Goal: Information Seeking & Learning: Find specific fact

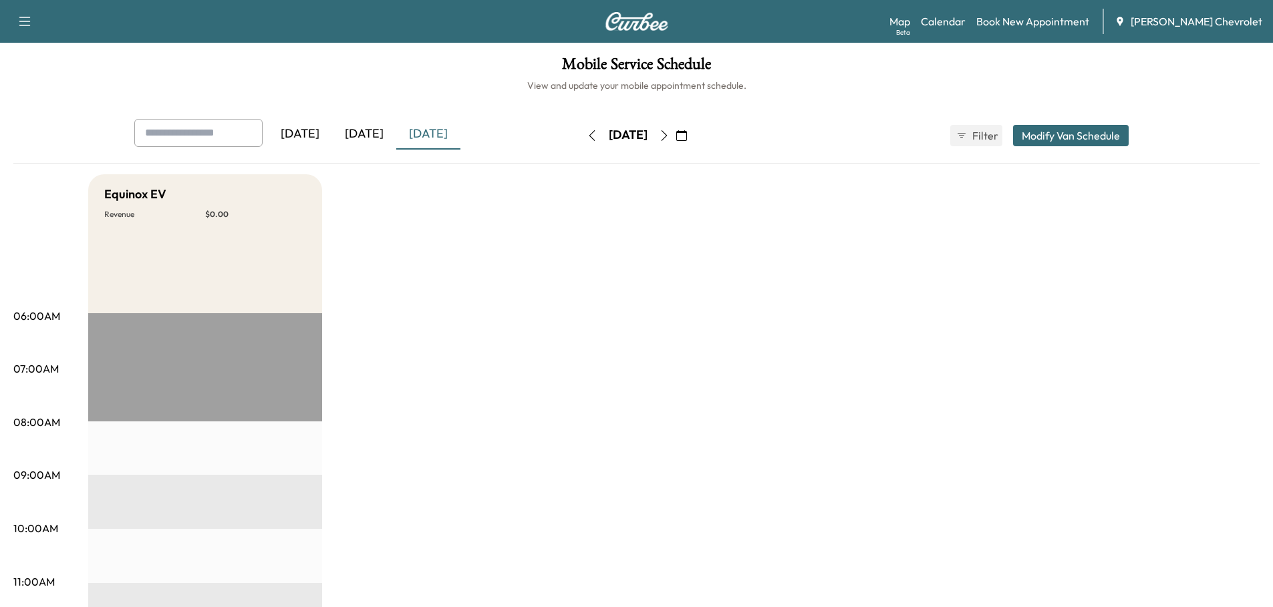
click at [241, 185] on div "Equinox EV" at bounding box center [205, 194] width 202 height 19
click at [1034, 134] on button "Modify Van Schedule" at bounding box center [1071, 135] width 116 height 21
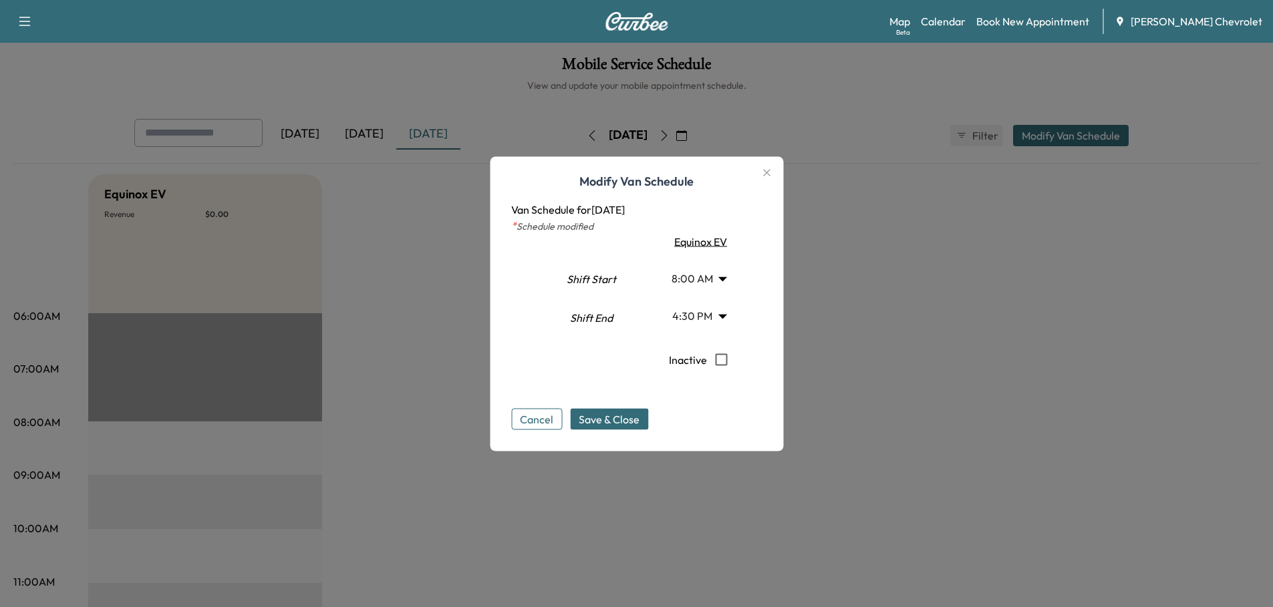
click at [773, 173] on icon "button" at bounding box center [766, 172] width 16 height 16
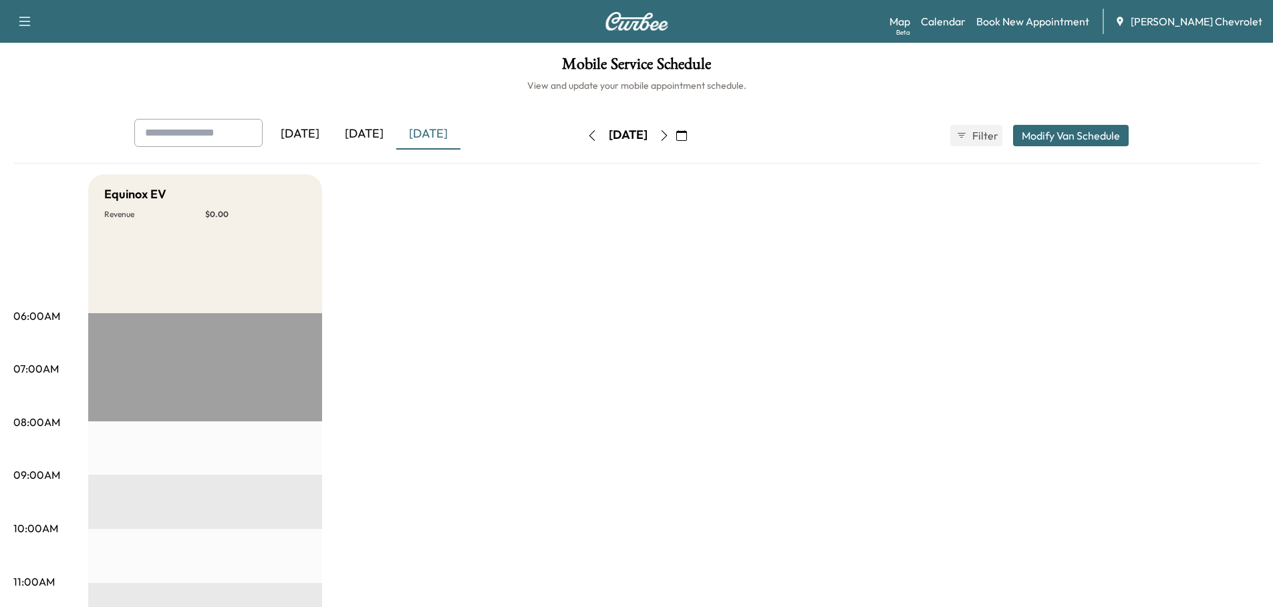
click at [382, 136] on div "[DATE]" at bounding box center [364, 134] width 64 height 31
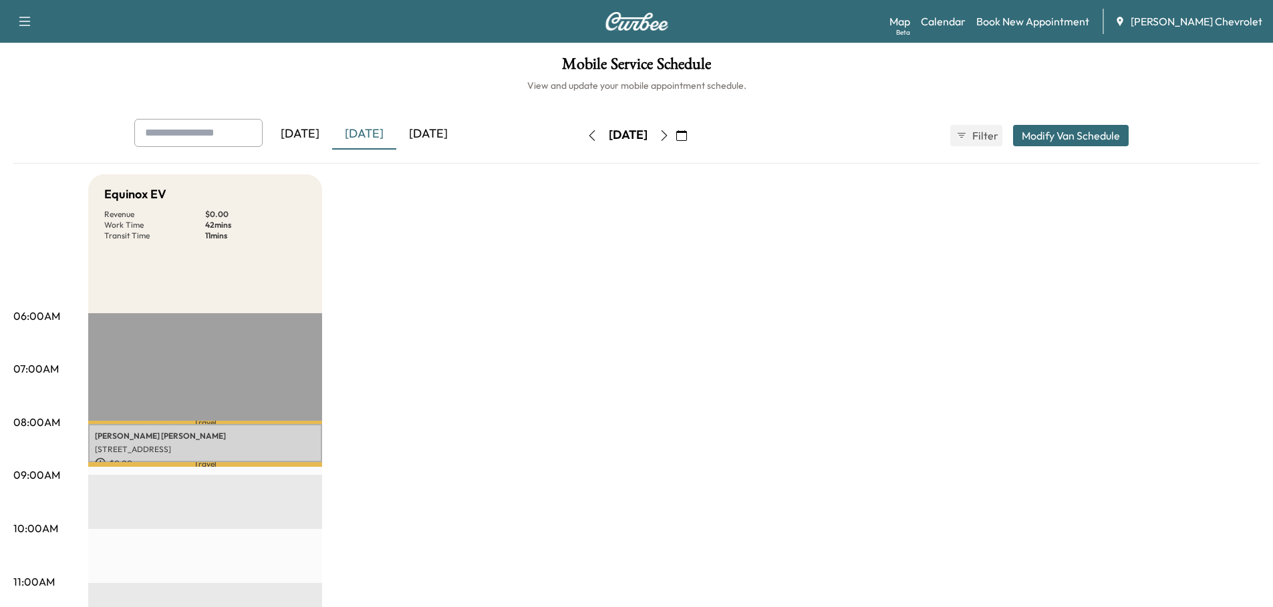
click at [670, 136] on icon "button" at bounding box center [664, 135] width 11 height 11
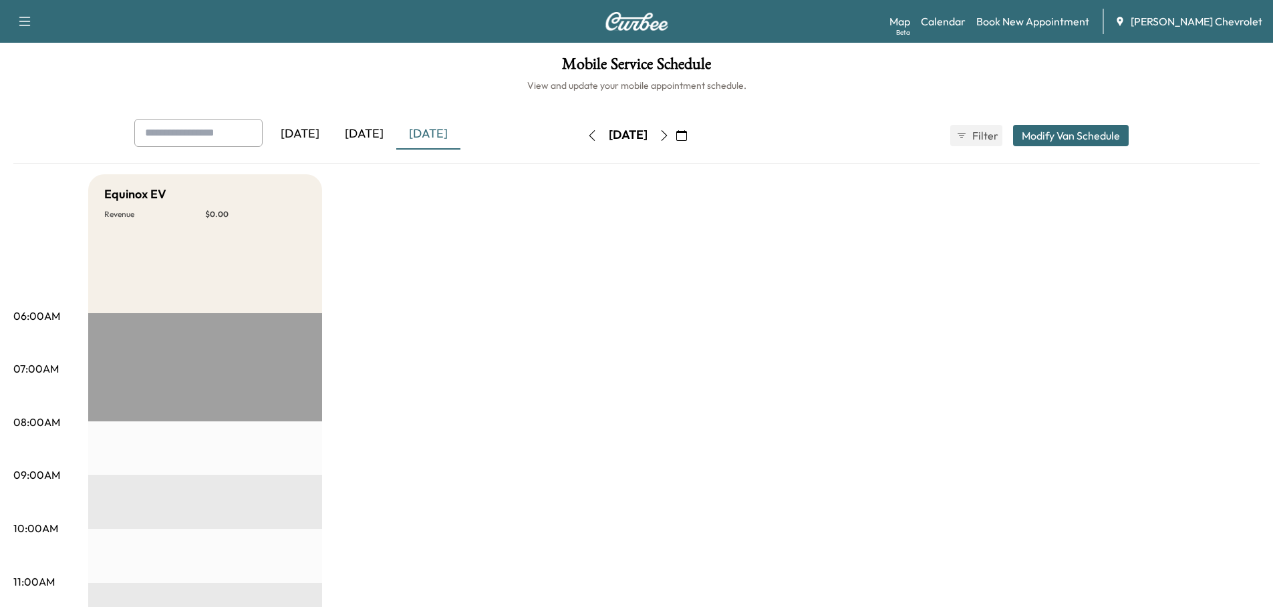
click at [676, 136] on button "button" at bounding box center [664, 135] width 23 height 21
click at [670, 135] on icon "button" at bounding box center [664, 135] width 11 height 11
click at [693, 135] on button "button" at bounding box center [681, 135] width 23 height 21
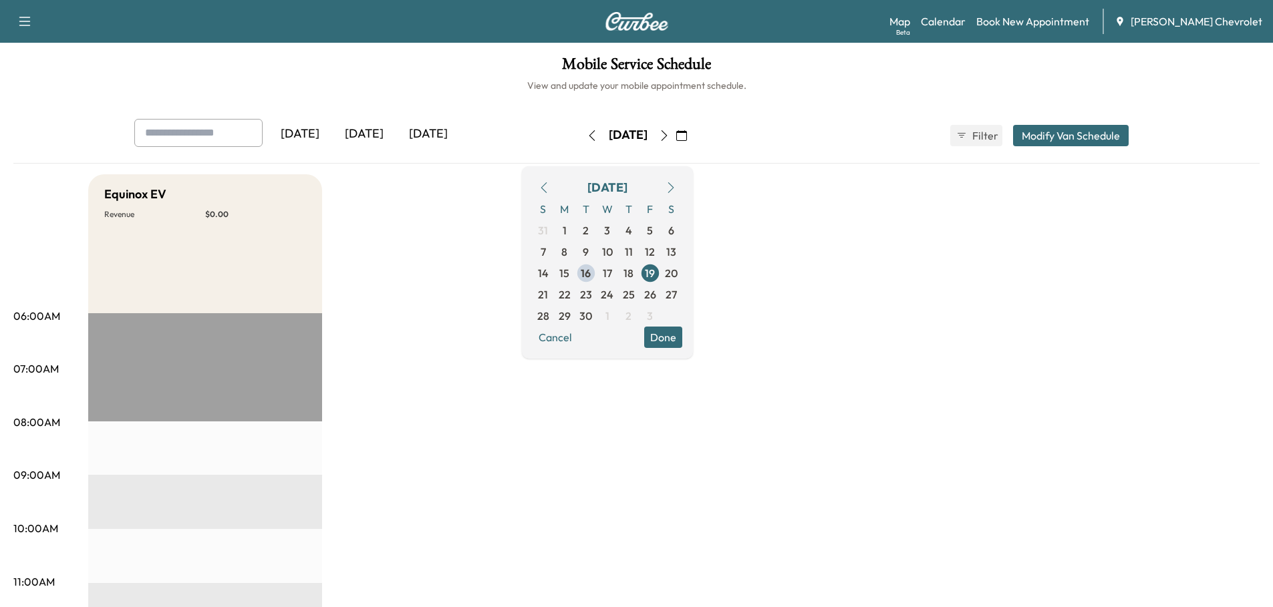
click at [693, 135] on button "button" at bounding box center [681, 135] width 23 height 21
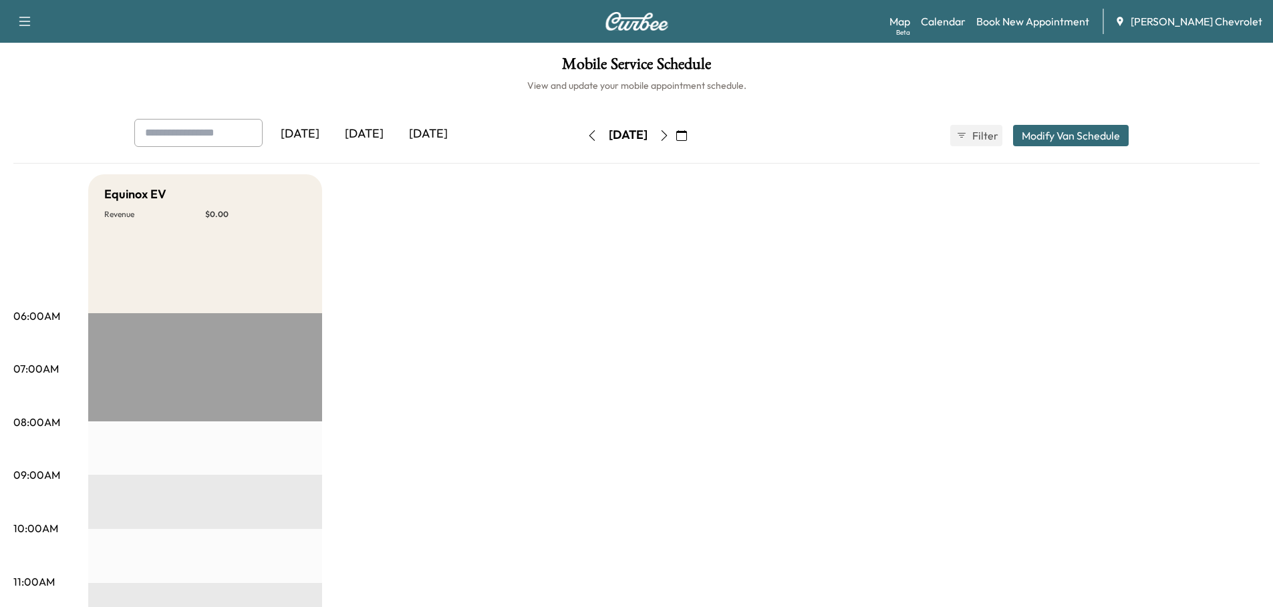
click at [670, 136] on icon "button" at bounding box center [664, 135] width 11 height 11
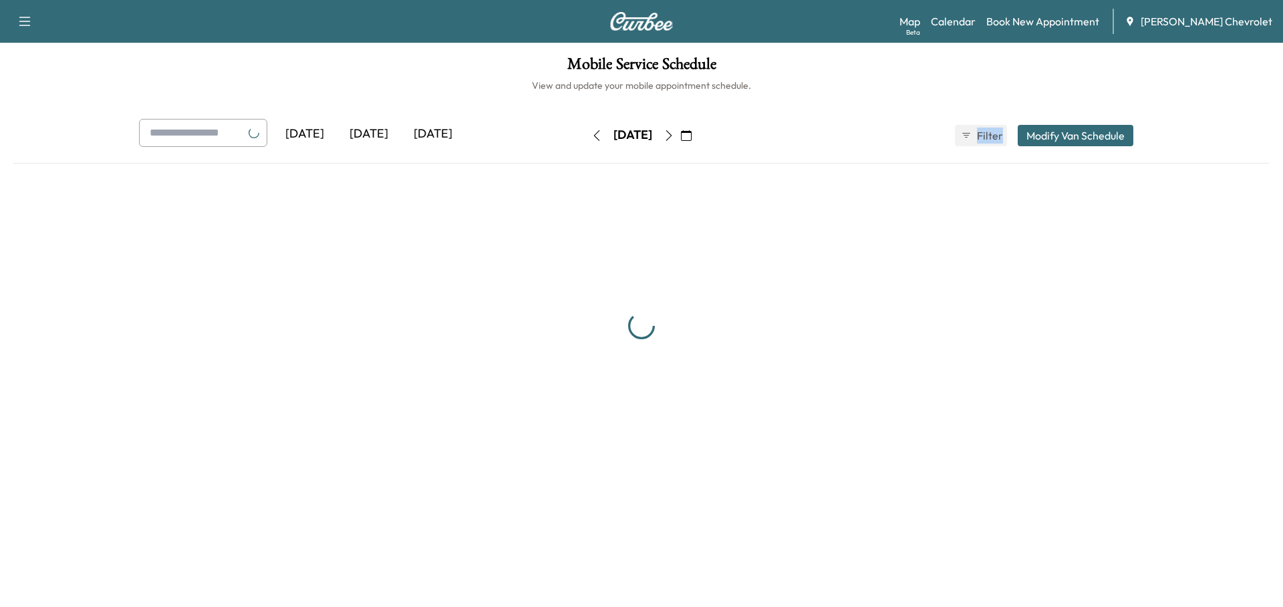
click at [680, 136] on div "Saturday, September 20" at bounding box center [632, 135] width 95 height 21
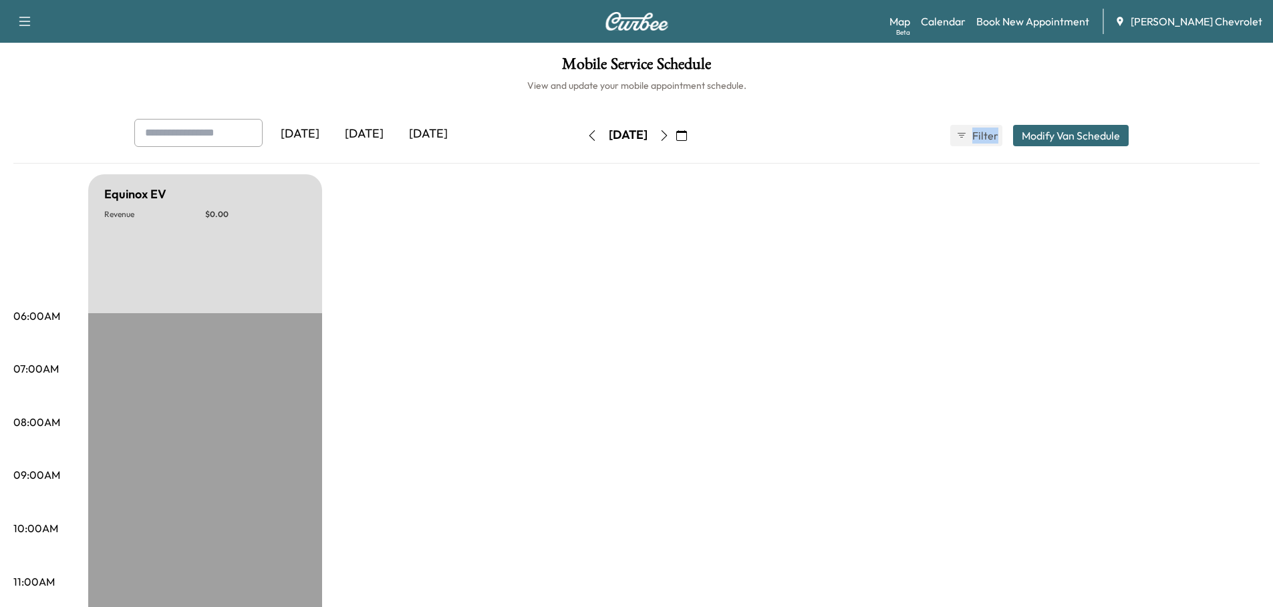
click at [670, 135] on icon "button" at bounding box center [664, 135] width 11 height 11
click at [667, 135] on icon "button" at bounding box center [664, 135] width 6 height 11
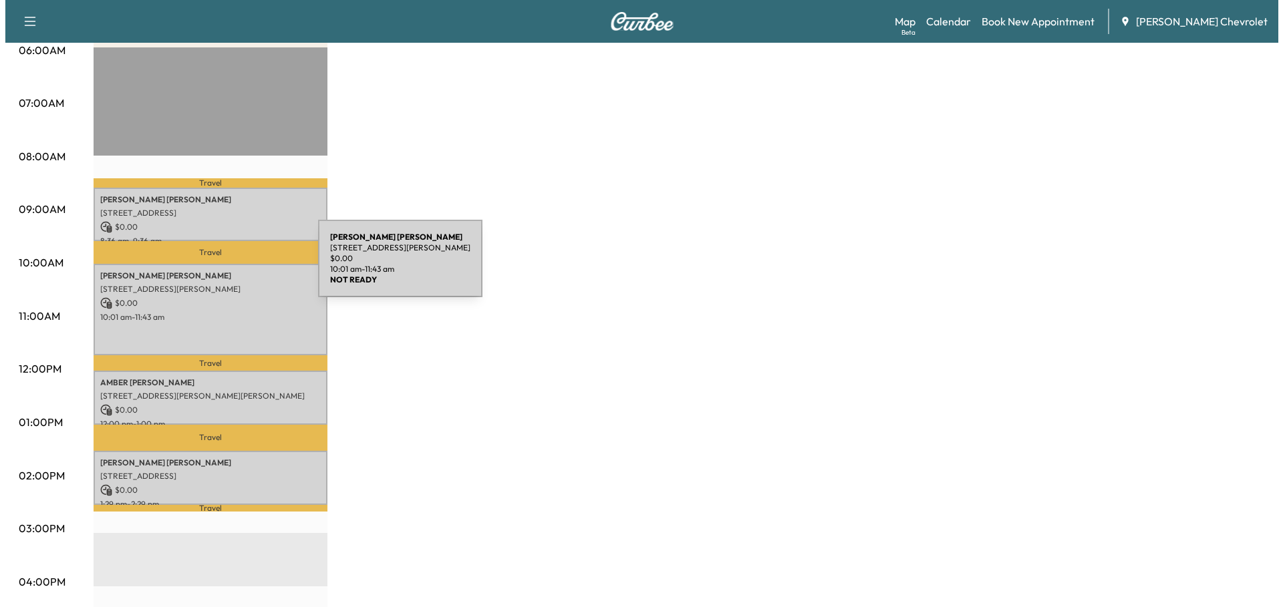
scroll to position [267, 0]
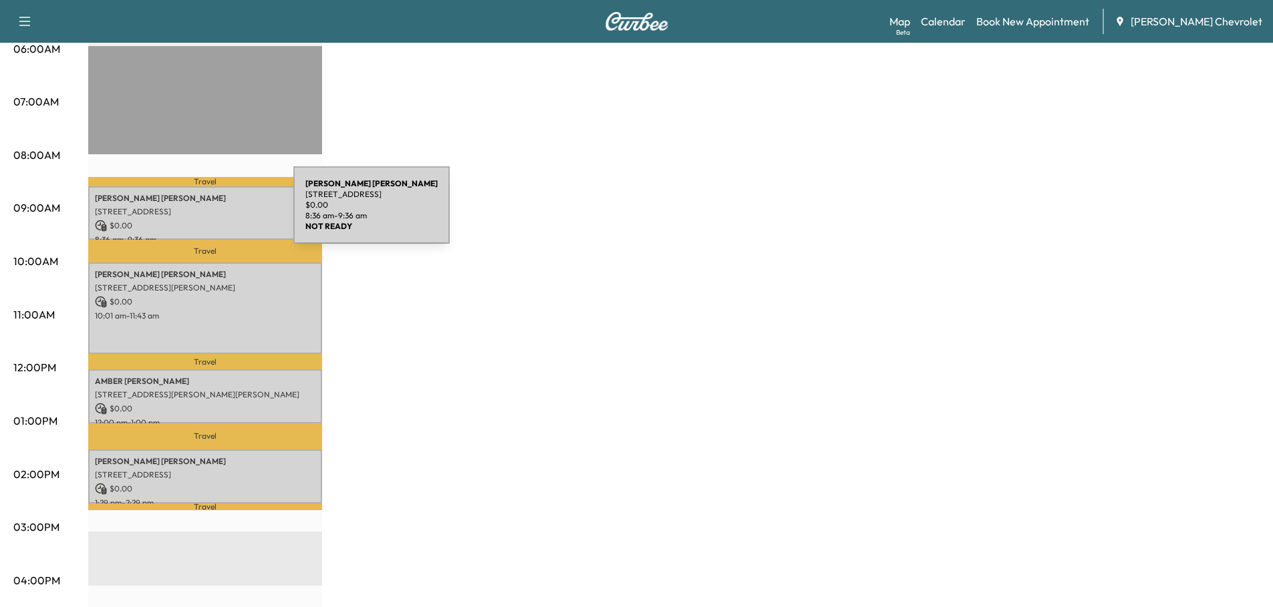
click at [193, 213] on p "3403 28th St E, Bradenton, FL 34208, USA" at bounding box center [205, 211] width 221 height 11
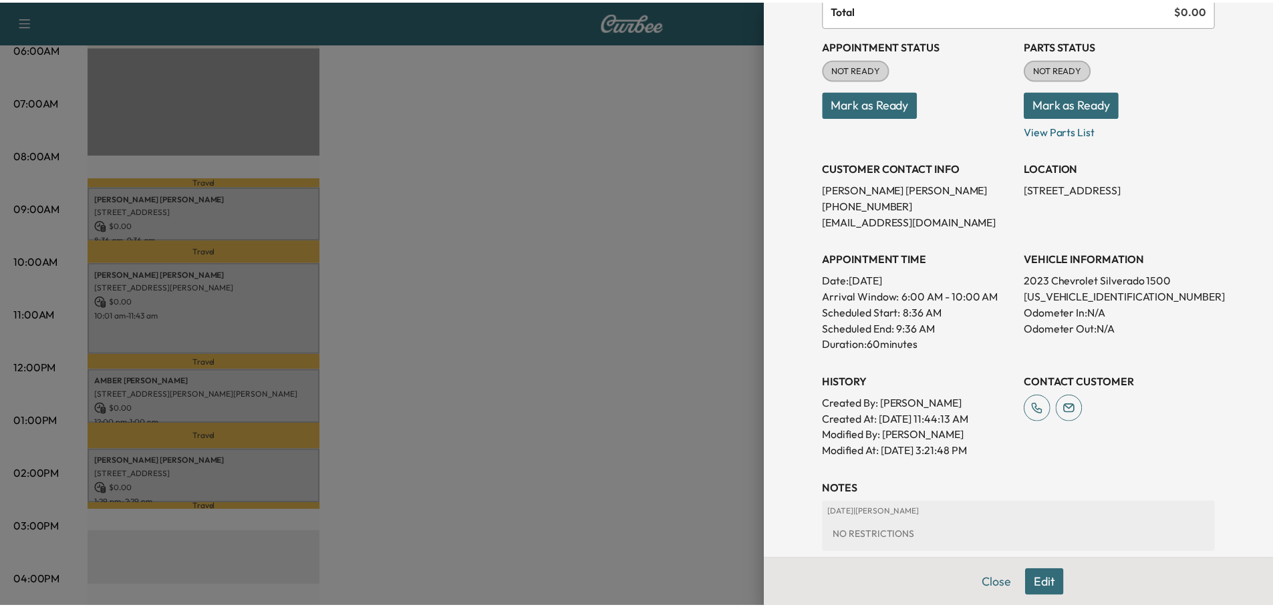
scroll to position [134, 0]
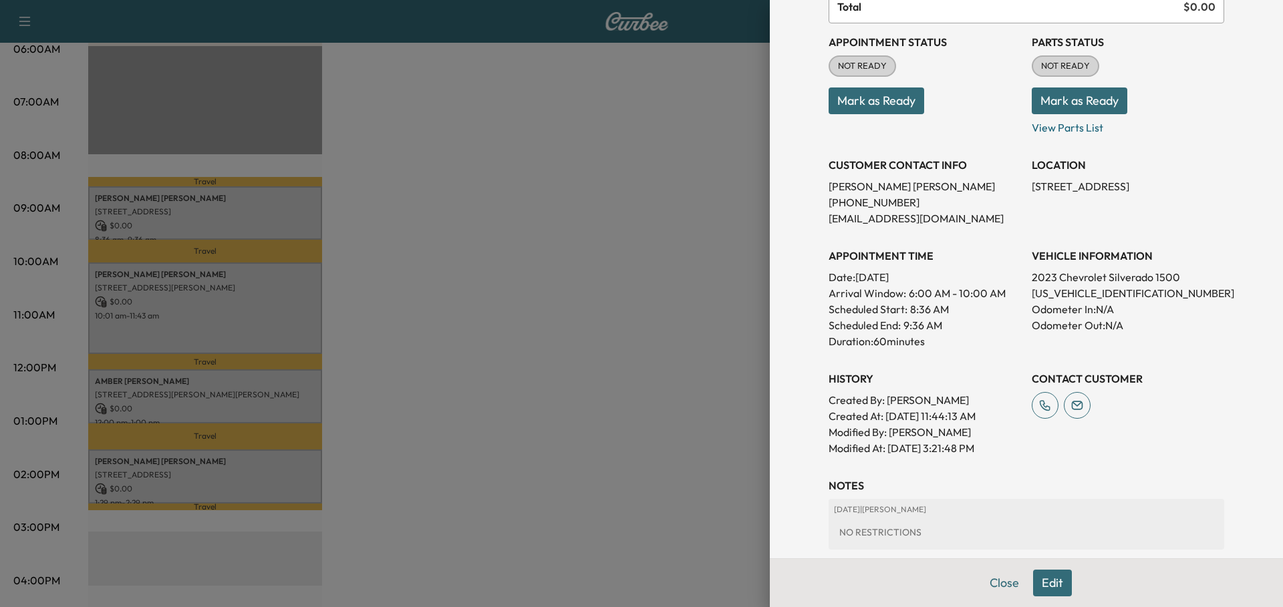
click at [991, 581] on button "Close" at bounding box center [1004, 583] width 47 height 27
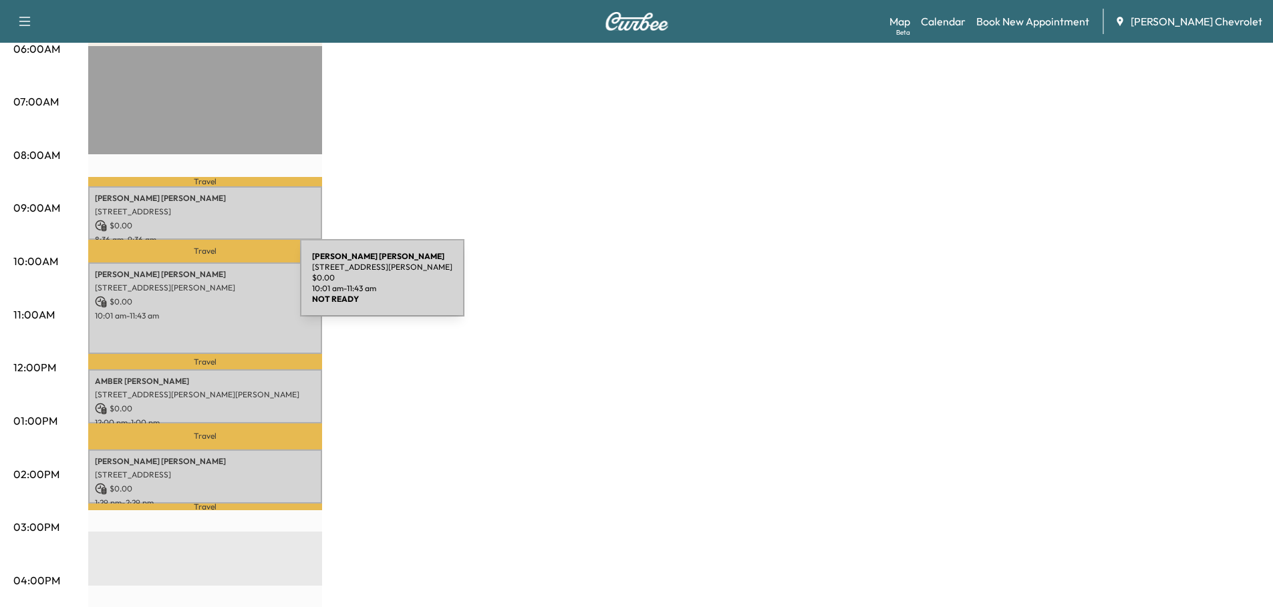
click at [200, 286] on p "2302 126th Dr E, Parrish, FL 34219, USA" at bounding box center [205, 288] width 221 height 11
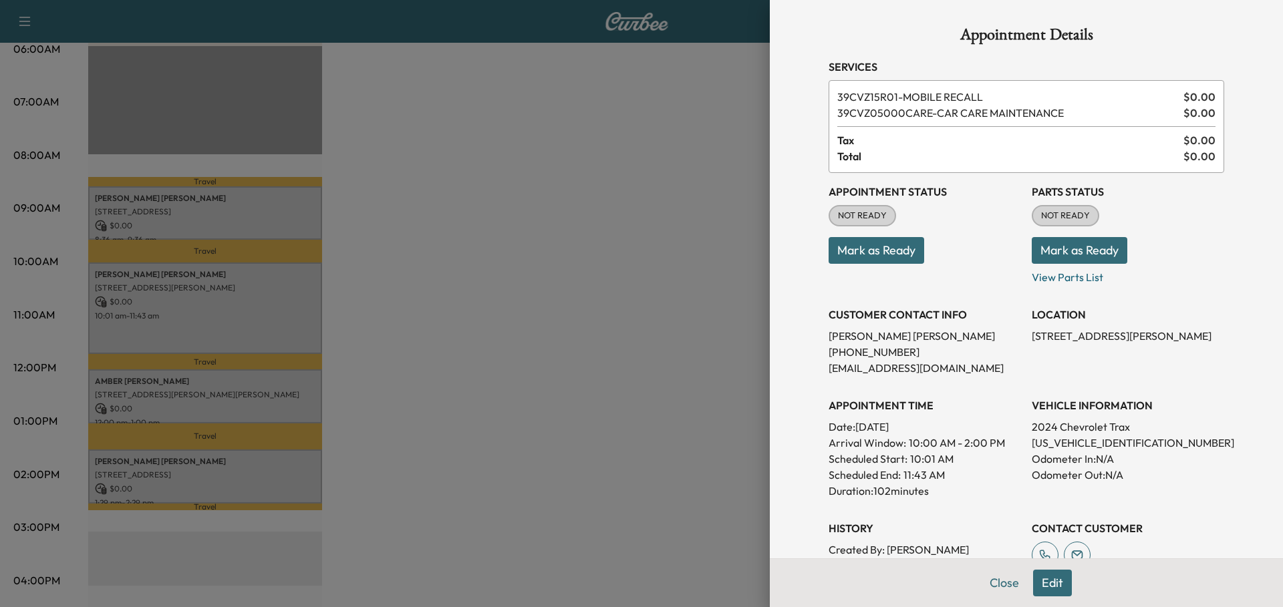
click at [995, 581] on button "Close" at bounding box center [1004, 583] width 47 height 27
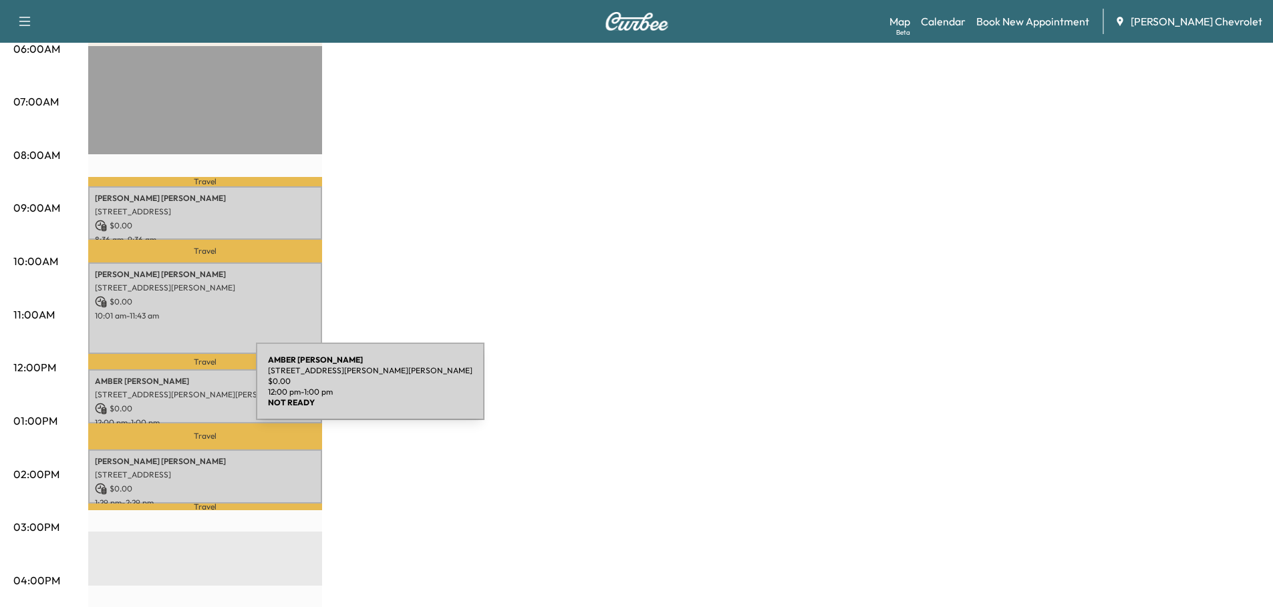
click at [156, 390] on p "10428 Wet Marsh Cv, Parrish, FL 34219, USA" at bounding box center [205, 395] width 221 height 11
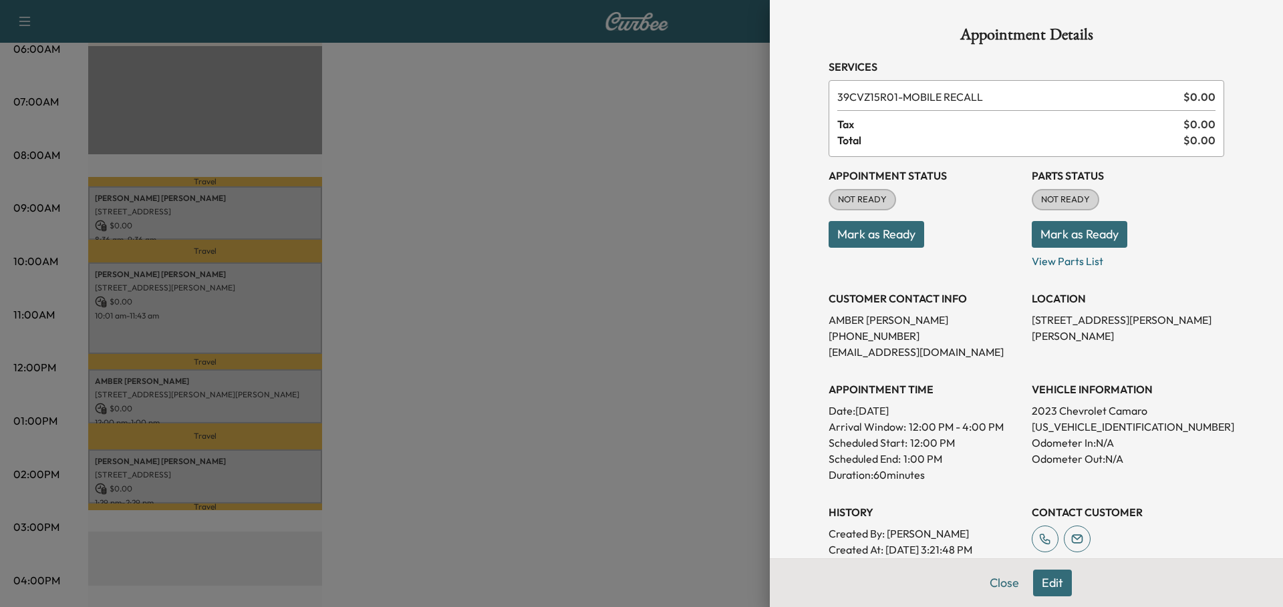
click at [984, 585] on button "Close" at bounding box center [1004, 583] width 47 height 27
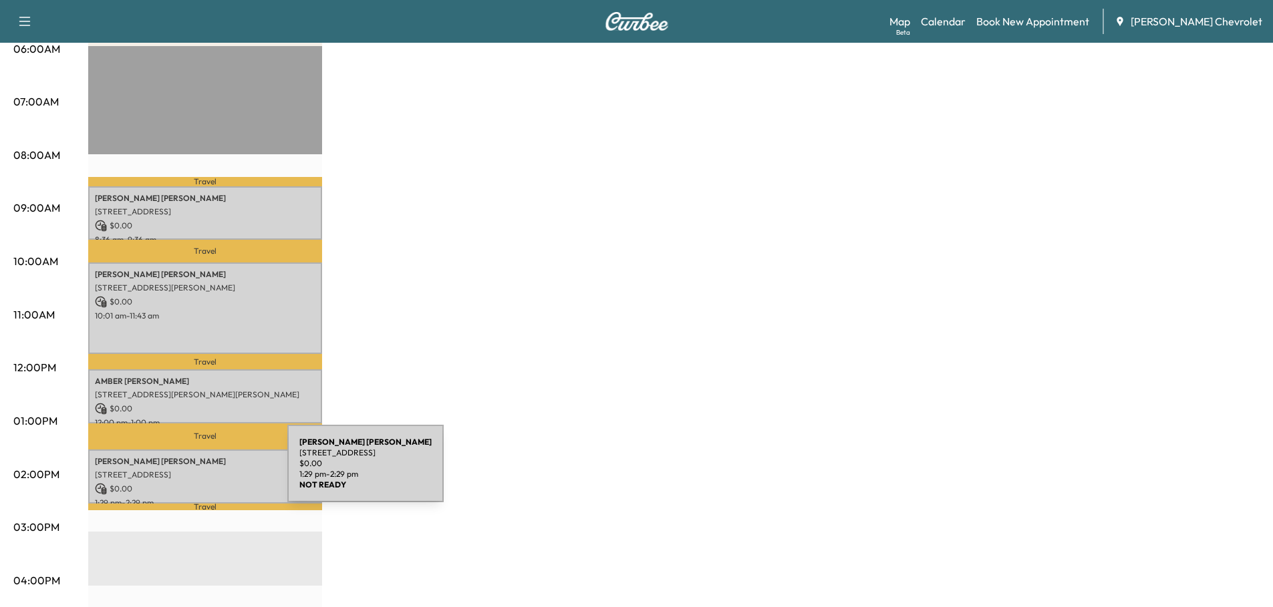
click at [187, 472] on p "5303 18th Ave W, Bradenton, FL 34209, USA" at bounding box center [205, 475] width 221 height 11
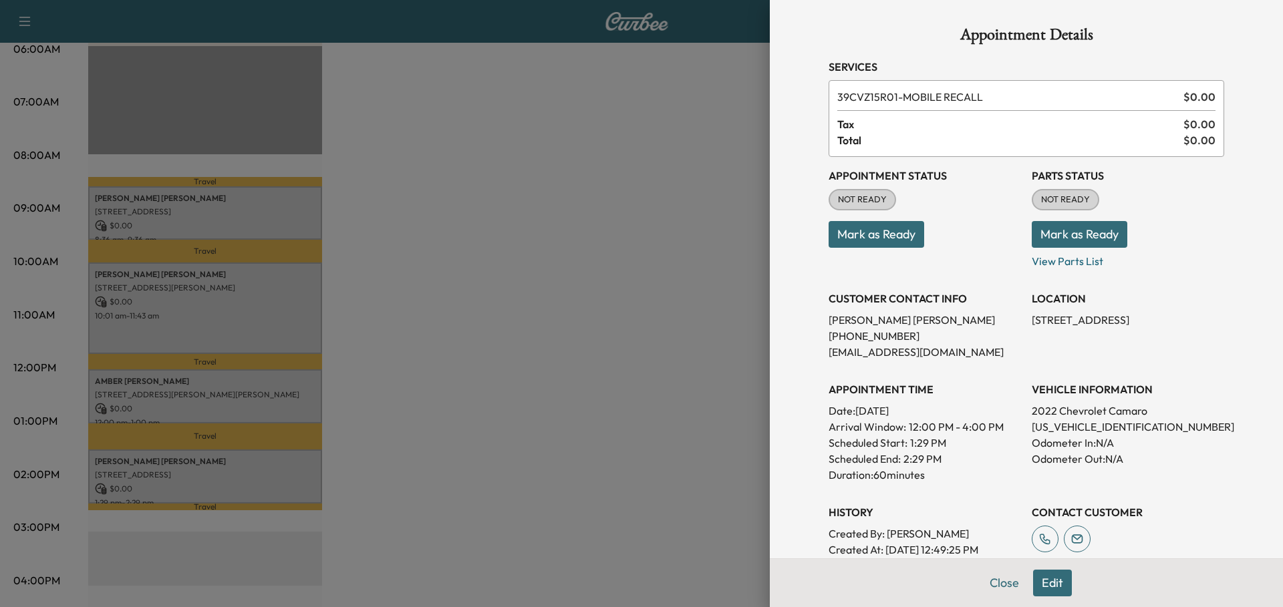
click at [1000, 591] on button "Close" at bounding box center [1004, 583] width 47 height 27
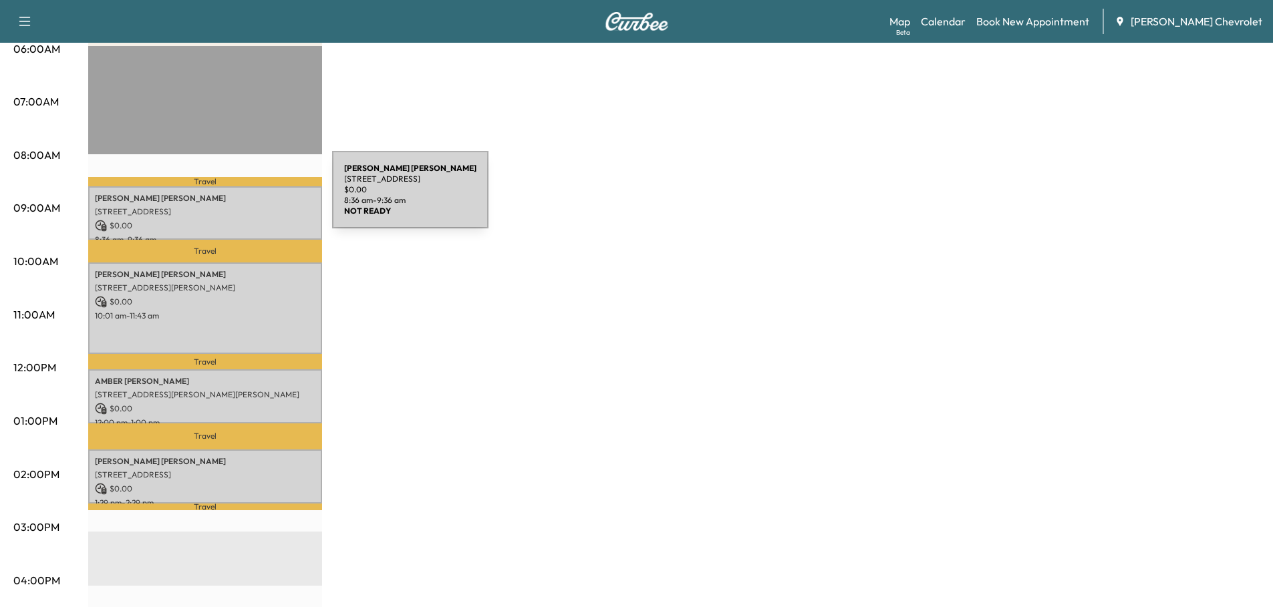
click at [232, 198] on p "DAVID THOMPSON" at bounding box center [205, 198] width 221 height 11
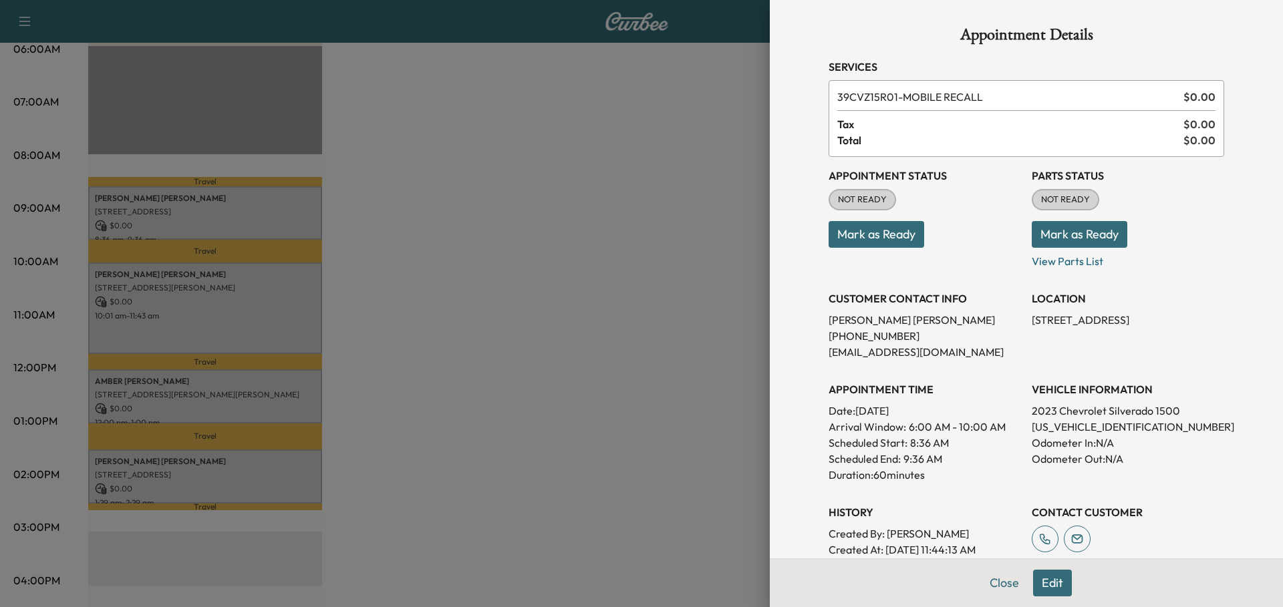
click at [993, 581] on button "Close" at bounding box center [1004, 583] width 47 height 27
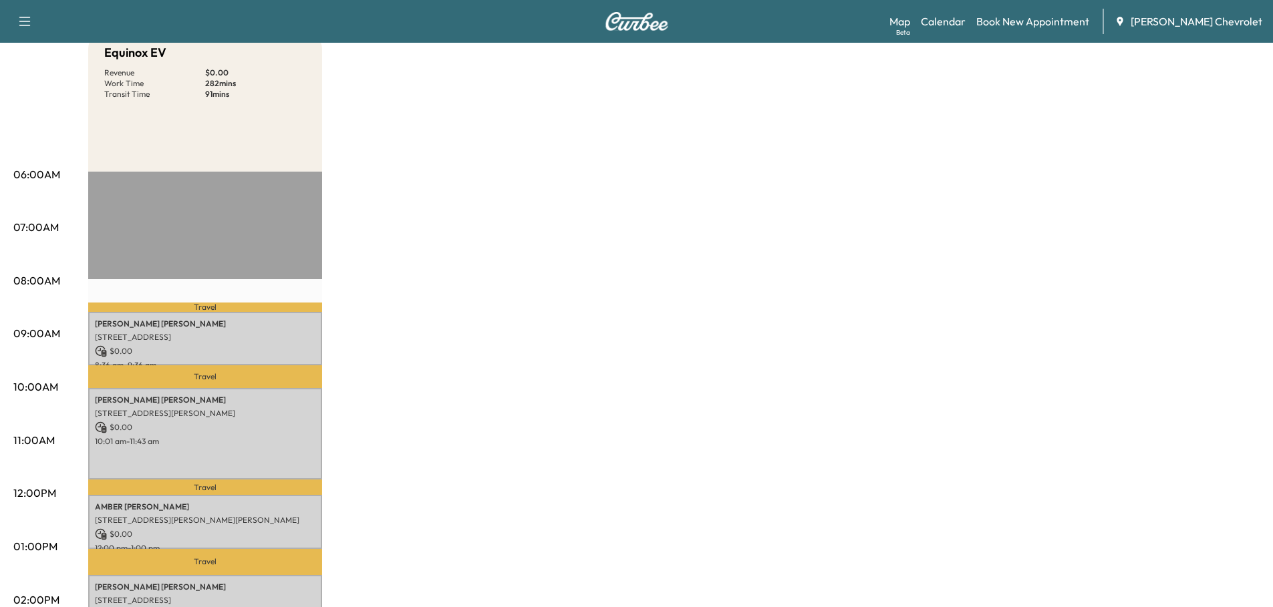
scroll to position [0, 0]
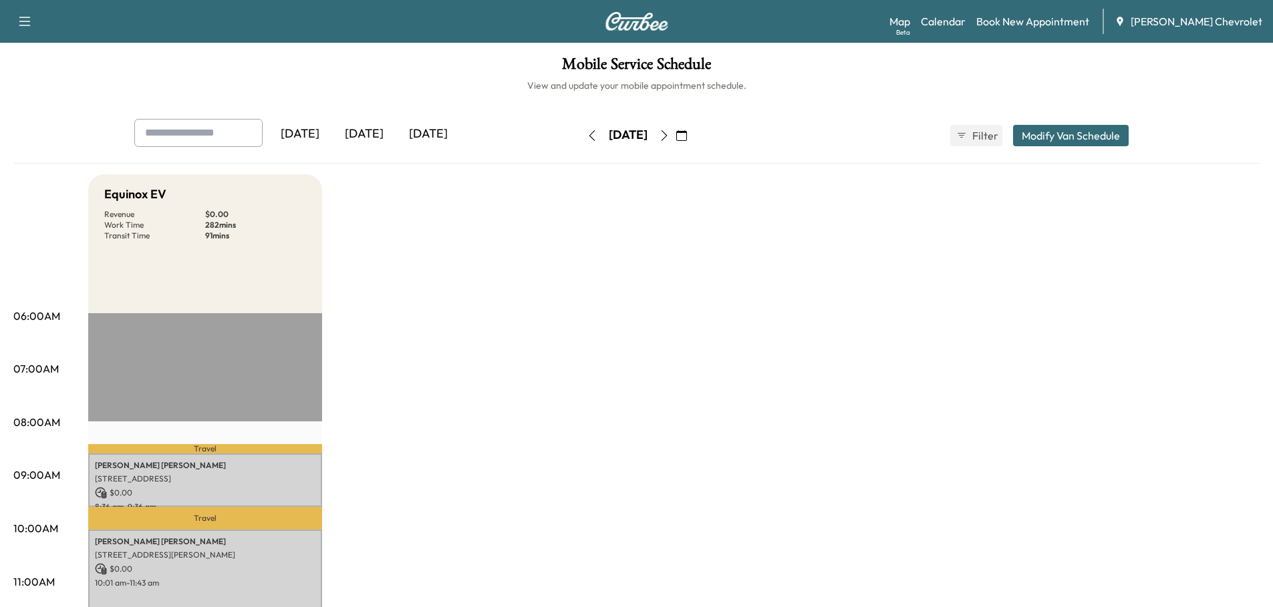
click at [670, 137] on icon "button" at bounding box center [664, 135] width 11 height 11
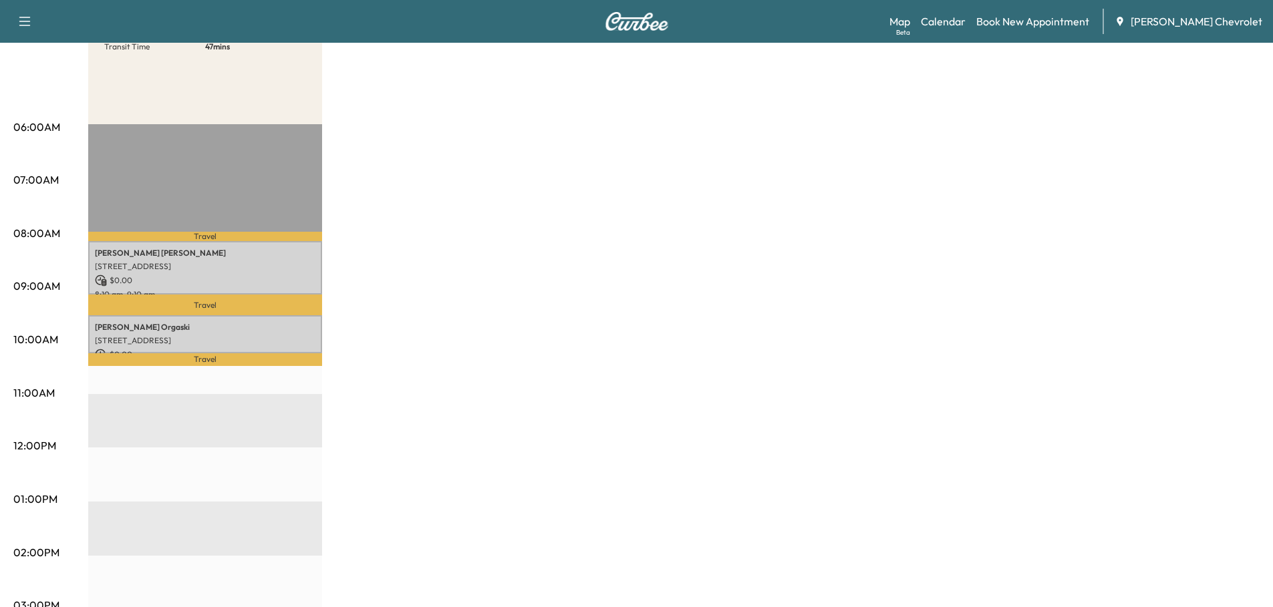
scroll to position [200, 0]
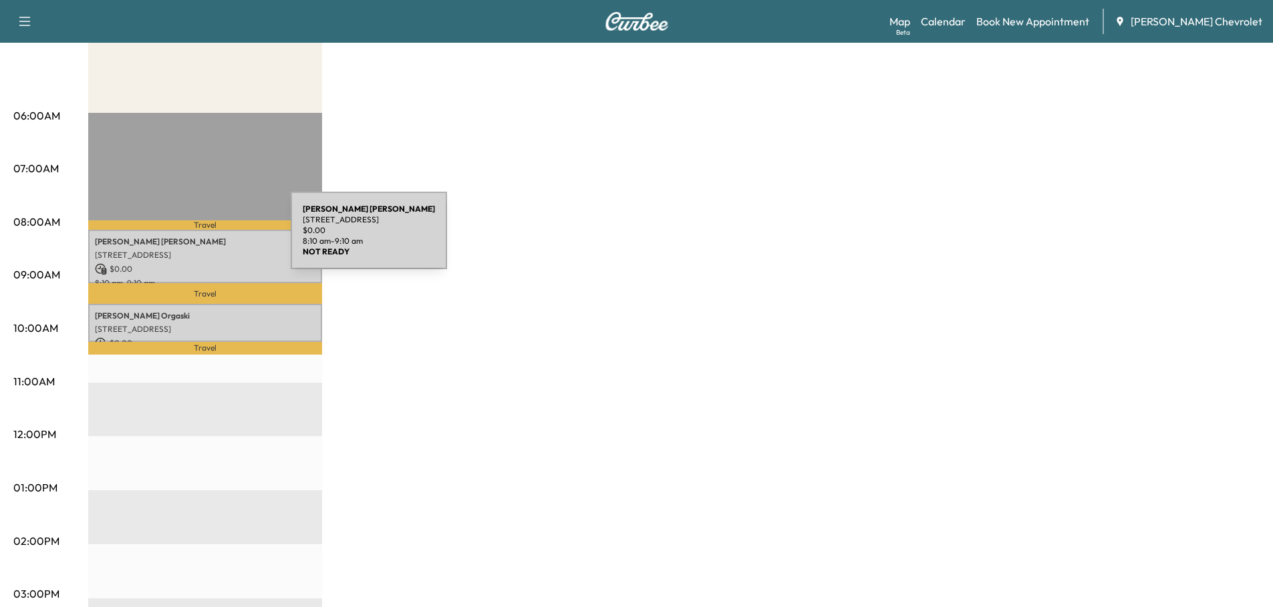
click at [190, 239] on p "JULIE KABRICH" at bounding box center [205, 242] width 221 height 11
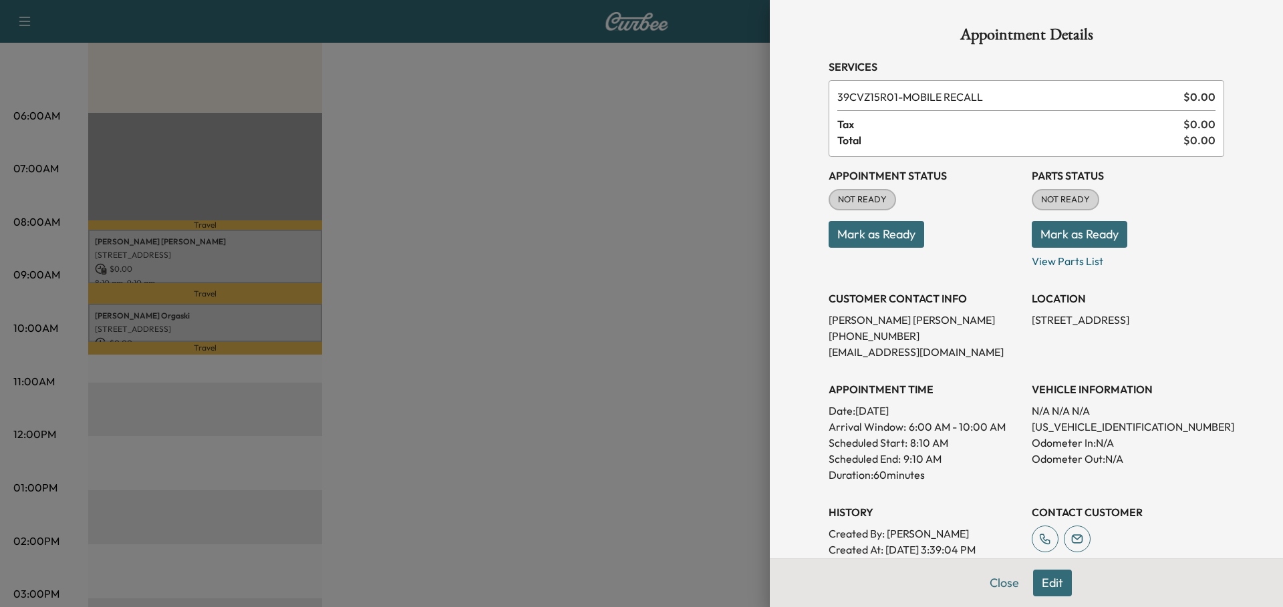
click at [994, 579] on button "Close" at bounding box center [1004, 583] width 47 height 27
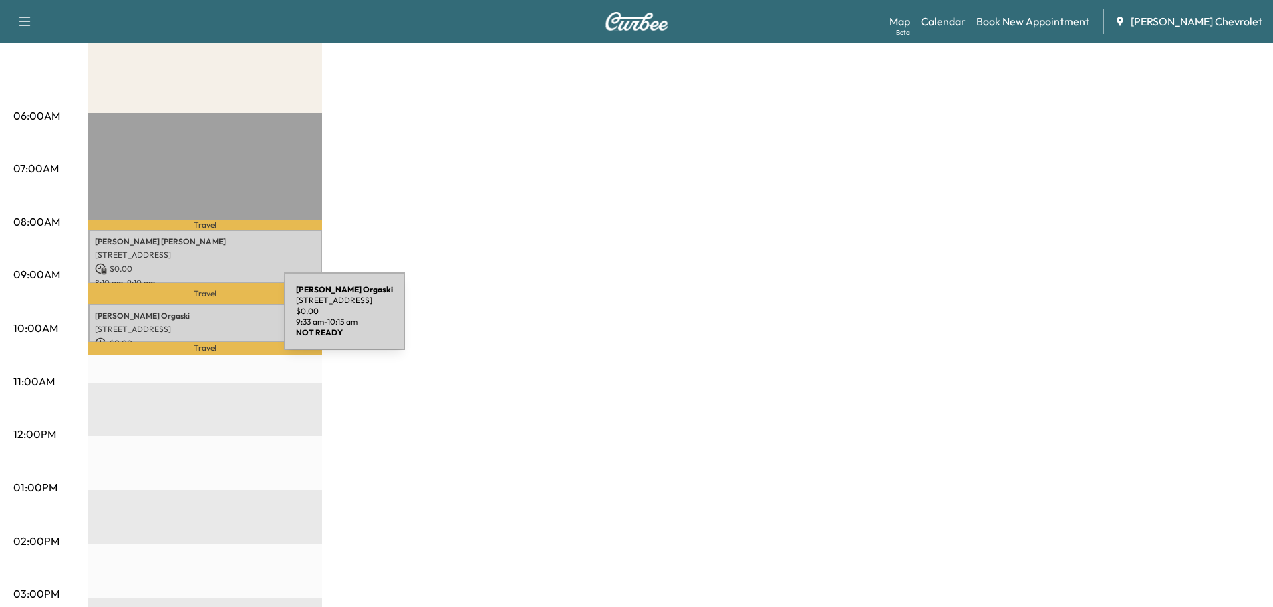
click at [184, 324] on p "3557 65th Ave Cir E, Sarasota, FL 34243, USA" at bounding box center [205, 329] width 221 height 11
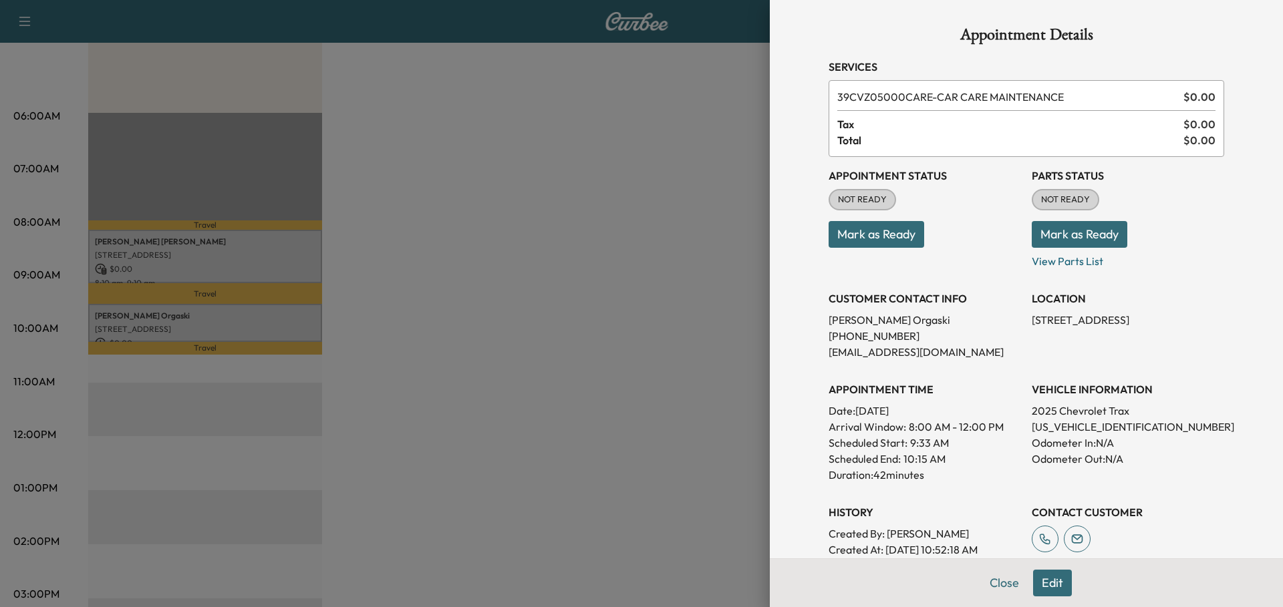
click at [984, 584] on button "Close" at bounding box center [1004, 583] width 47 height 27
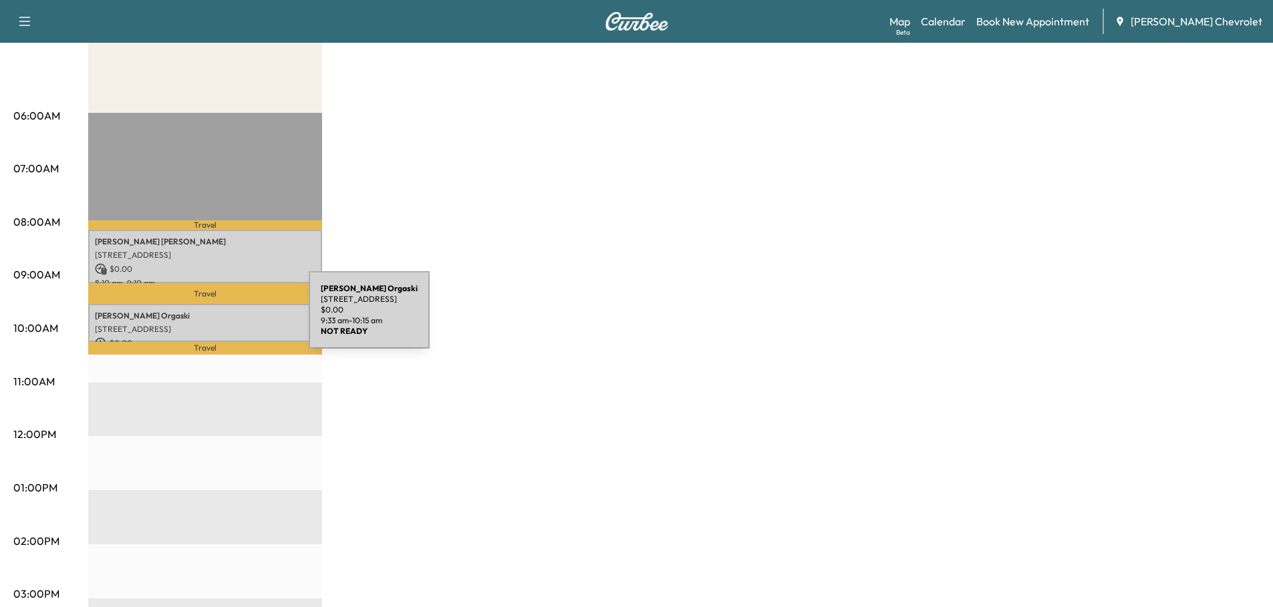
click at [209, 318] on p "Misty Orgaski" at bounding box center [205, 316] width 221 height 11
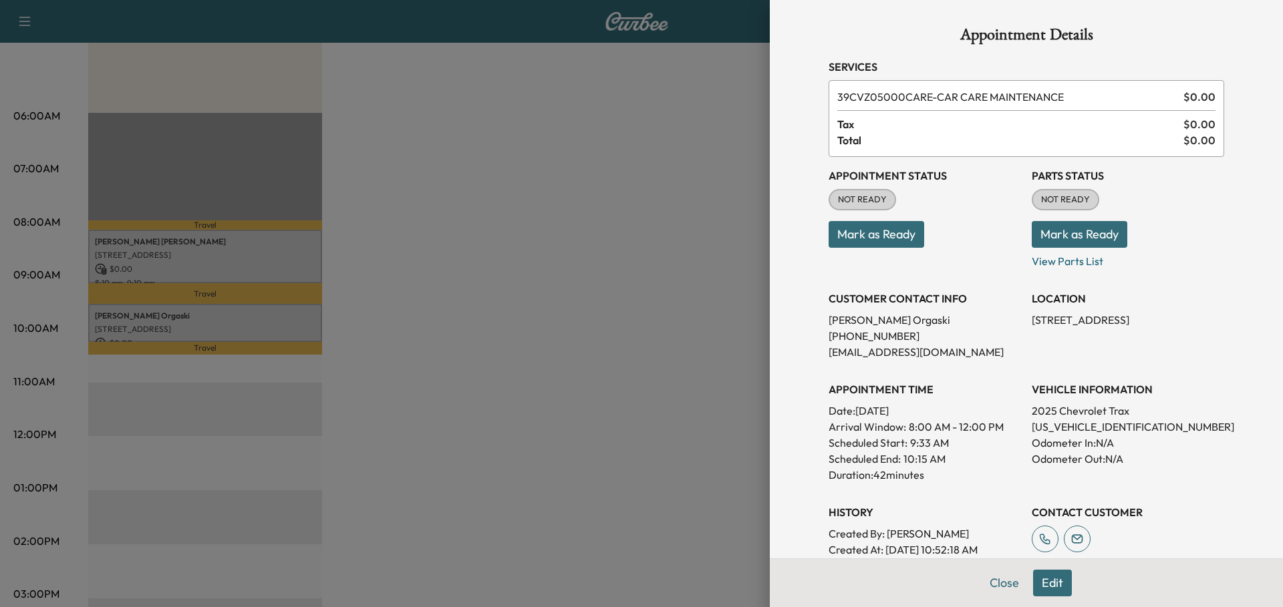
drag, startPoint x: 1022, startPoint y: 318, endPoint x: 1208, endPoint y: 317, distance: 185.8
click at [1208, 317] on p "3557 65th Ave Cir E, Sarasota, FL 34243, USA" at bounding box center [1128, 320] width 192 height 16
copy p "3557 65th Ave Cir E, Sarasota, FL 34243"
click at [997, 581] on button "Close" at bounding box center [1004, 583] width 47 height 27
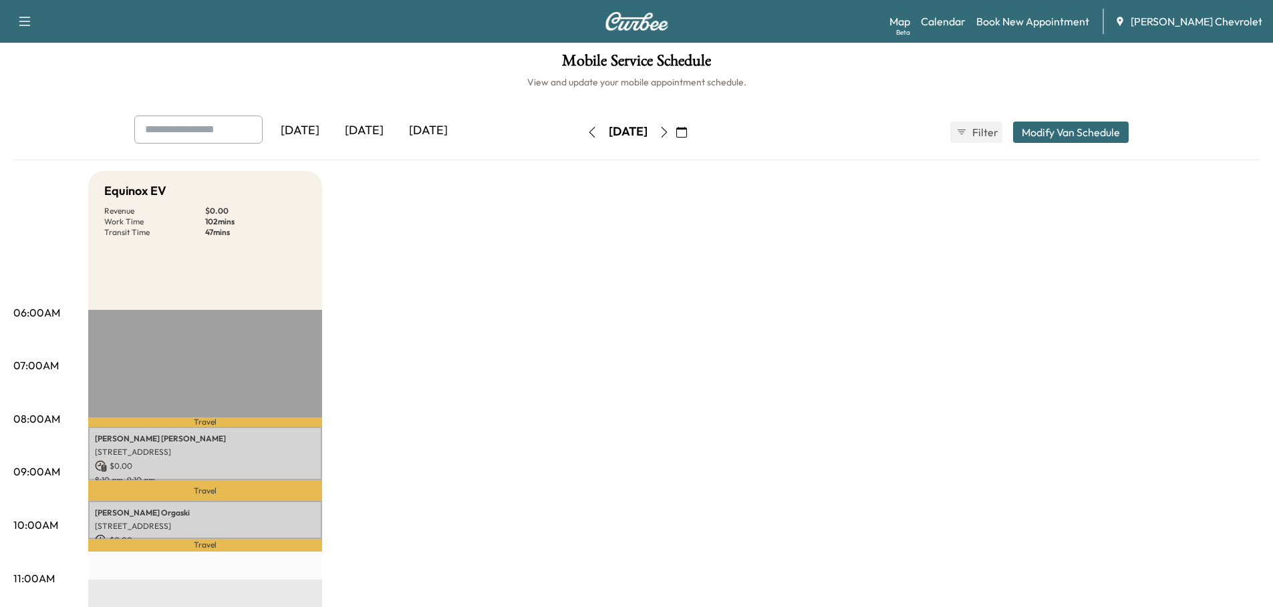
scroll to position [0, 0]
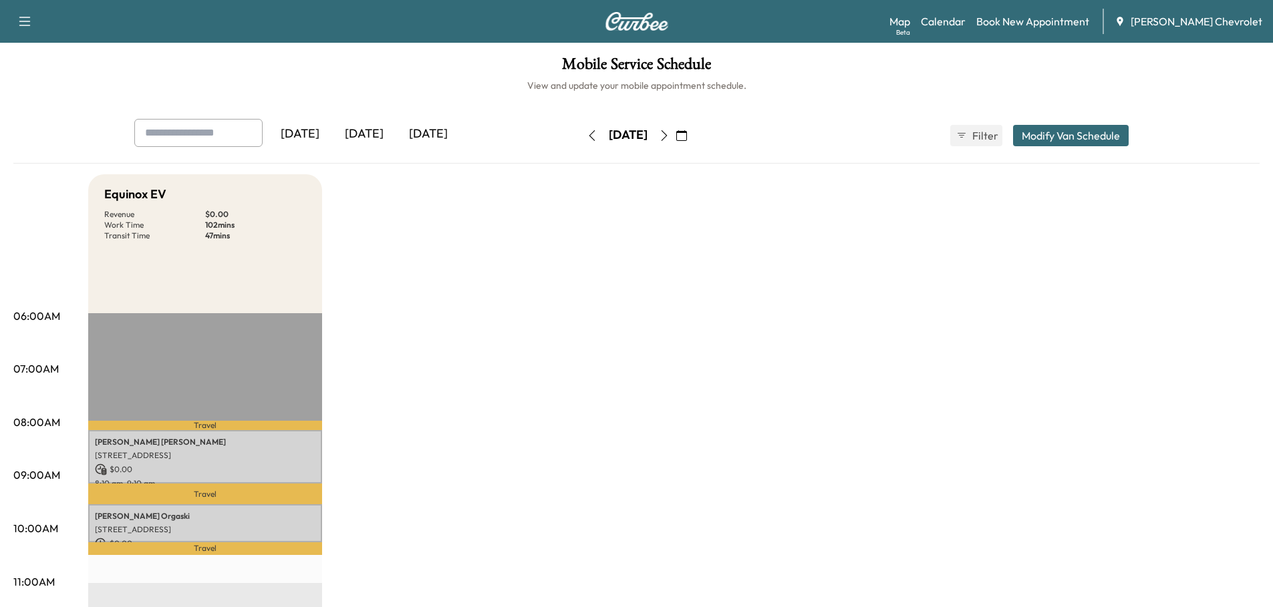
click at [676, 133] on button "button" at bounding box center [664, 135] width 23 height 21
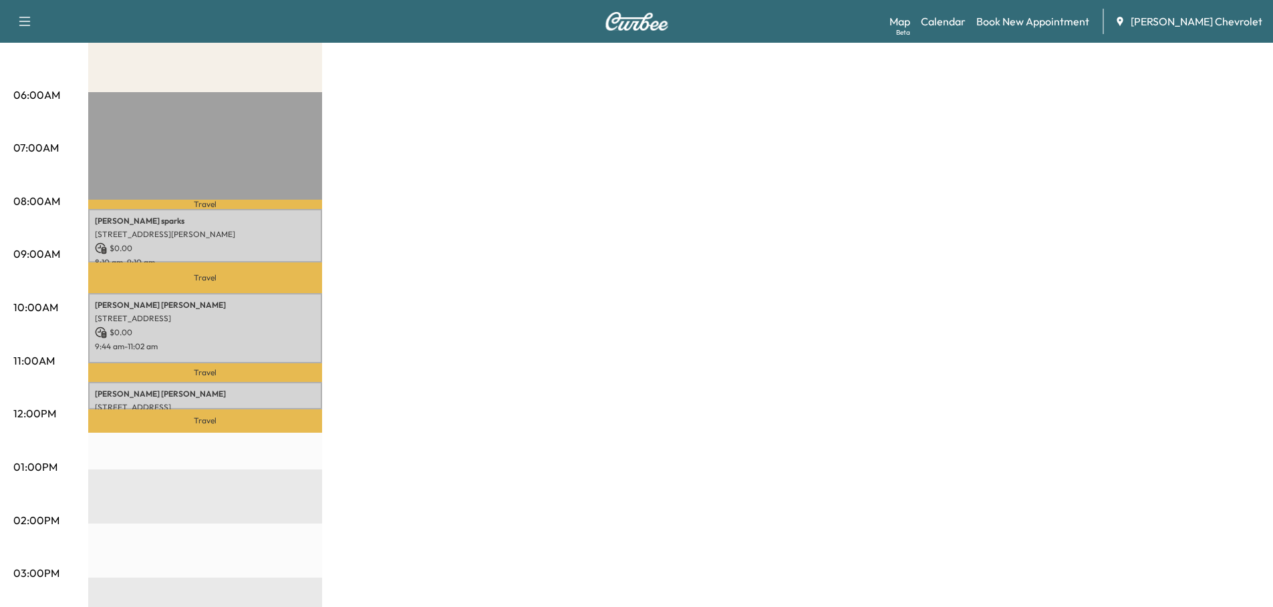
scroll to position [267, 0]
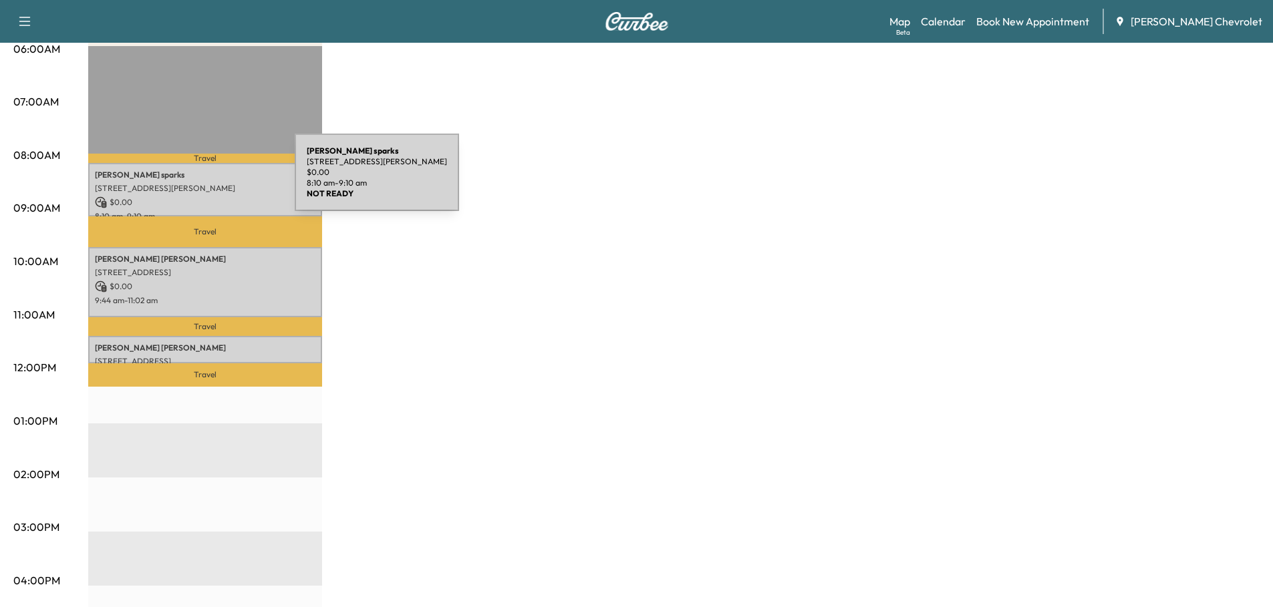
click at [194, 180] on div "kathy sparks 10315 Cortez Rd W 34 5, Bradenton, FL 34210, USA $ 0.00 8:10 am - …" at bounding box center [205, 190] width 234 height 54
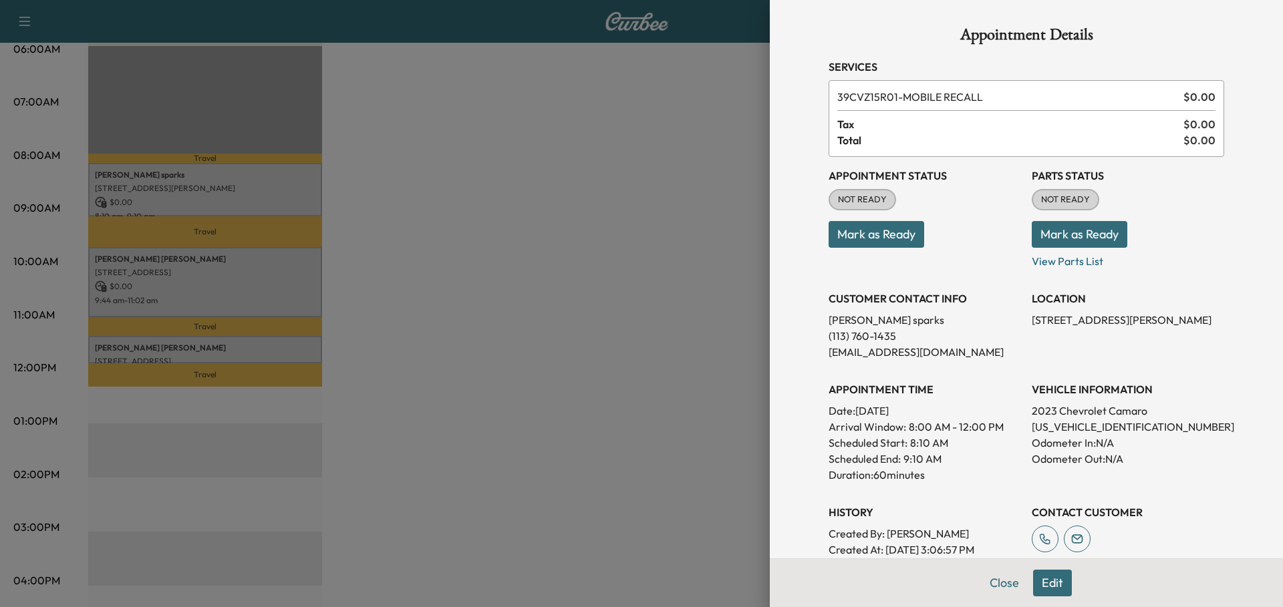
click at [982, 578] on button "Close" at bounding box center [1004, 583] width 47 height 27
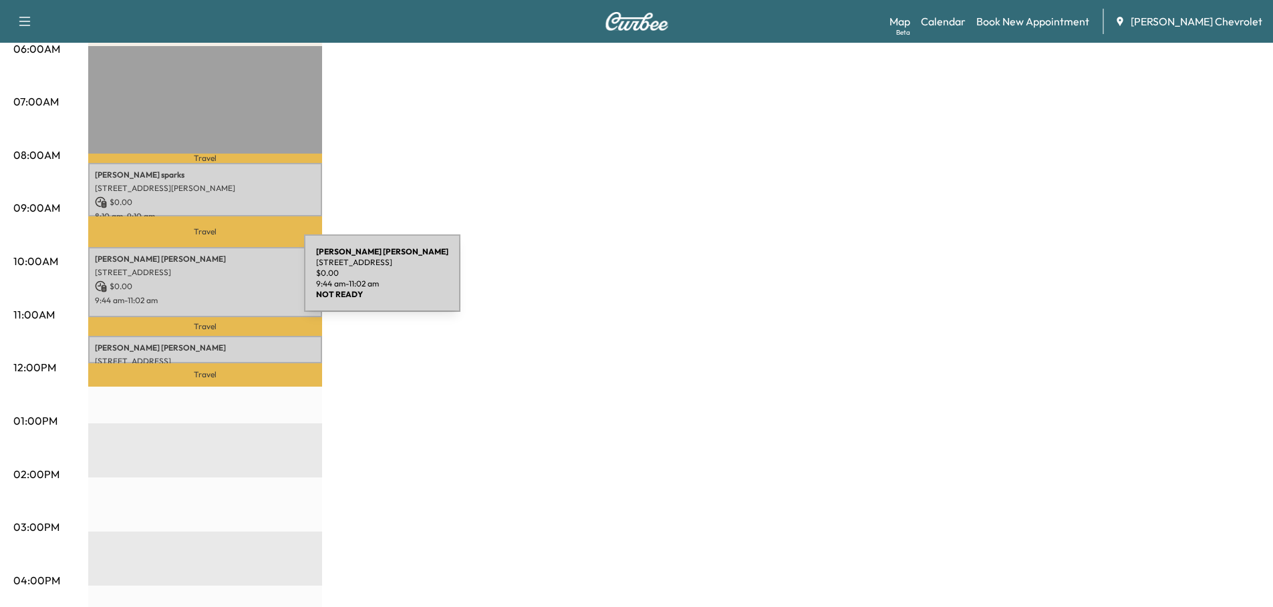
click at [202, 281] on p "$ 0.00" at bounding box center [205, 287] width 221 height 12
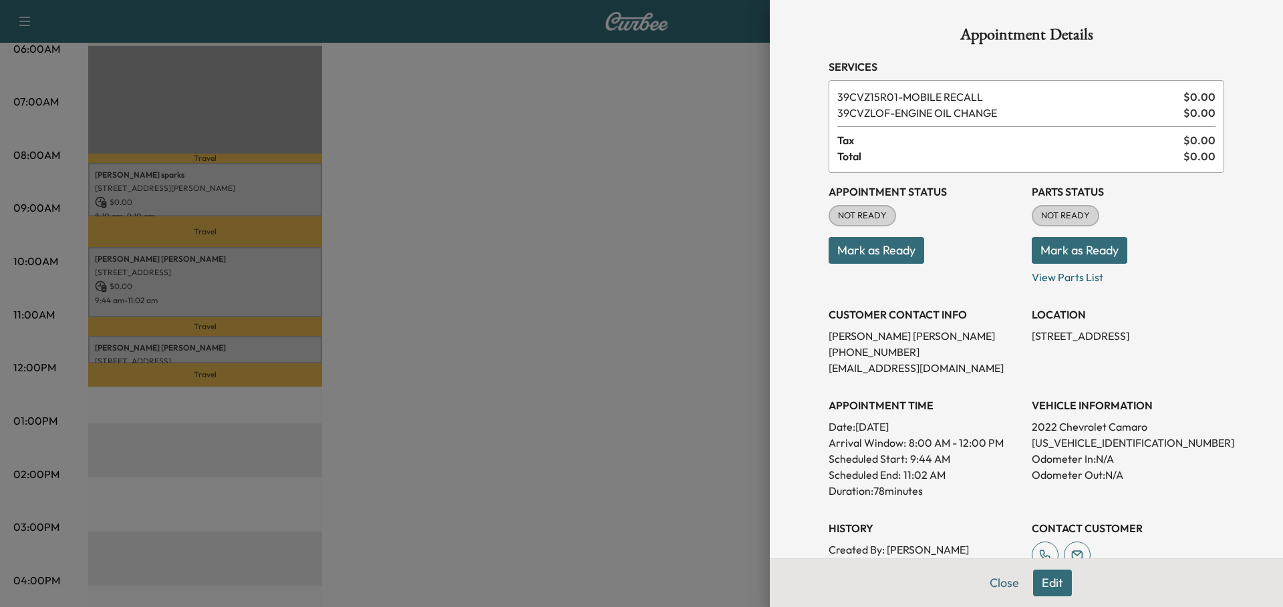
click at [981, 577] on button "Close" at bounding box center [1004, 583] width 47 height 27
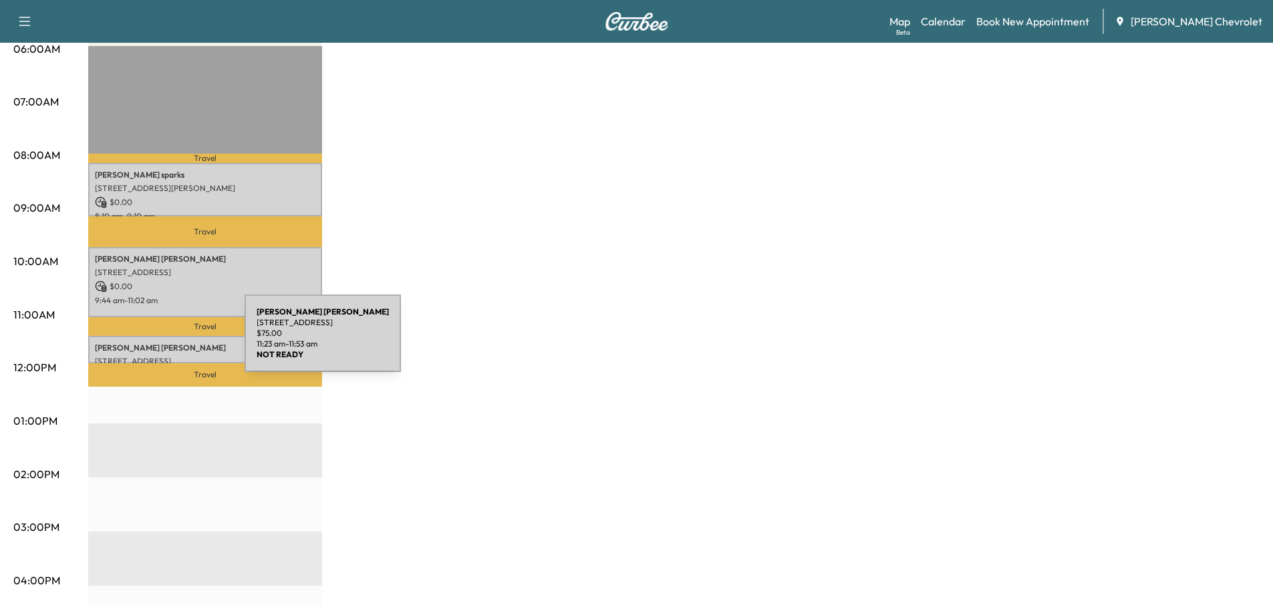
click at [144, 343] on p "Cheryl Craven" at bounding box center [205, 348] width 221 height 11
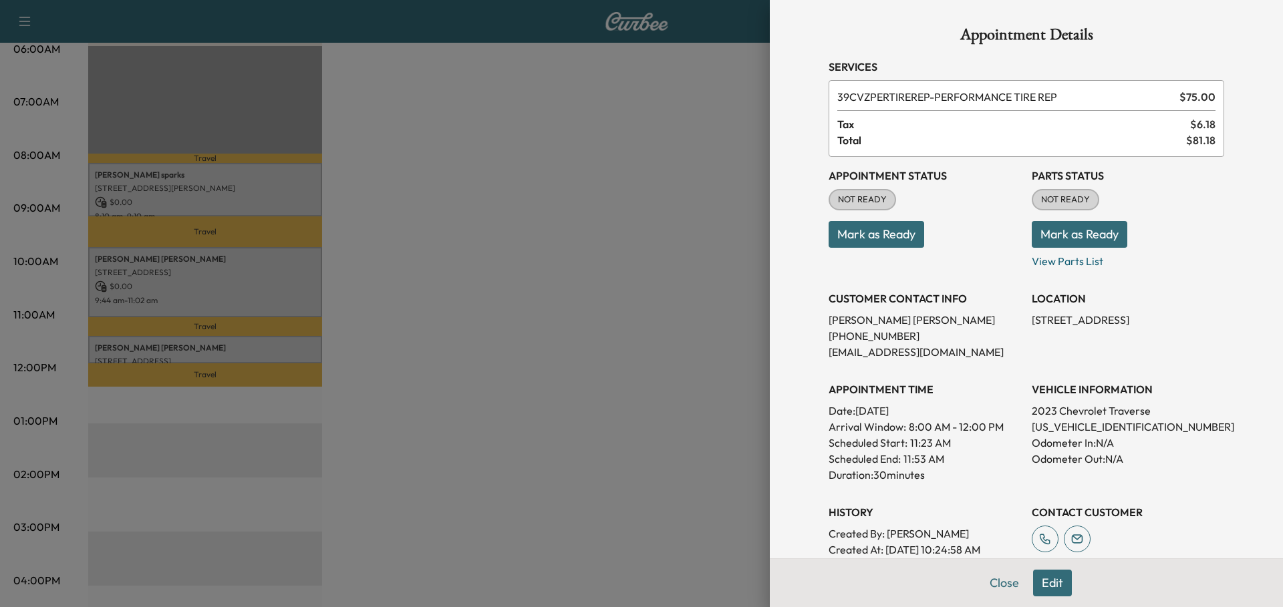
click at [981, 582] on button "Close" at bounding box center [1004, 583] width 47 height 27
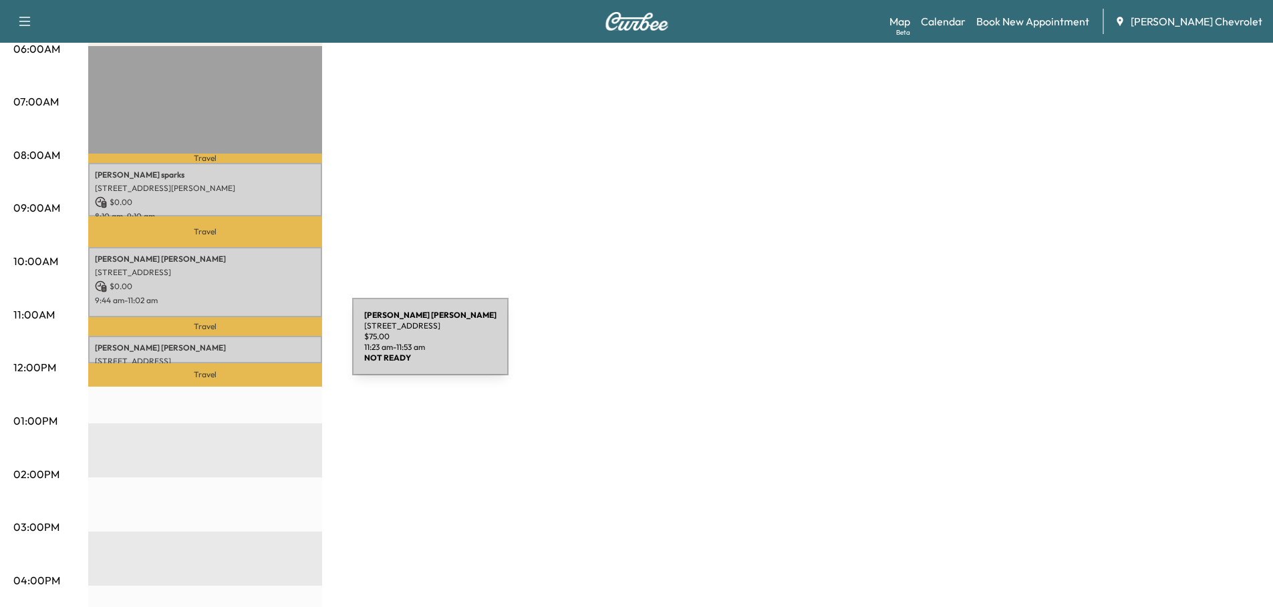
click at [253, 346] on p "Cheryl Craven" at bounding box center [205, 348] width 221 height 11
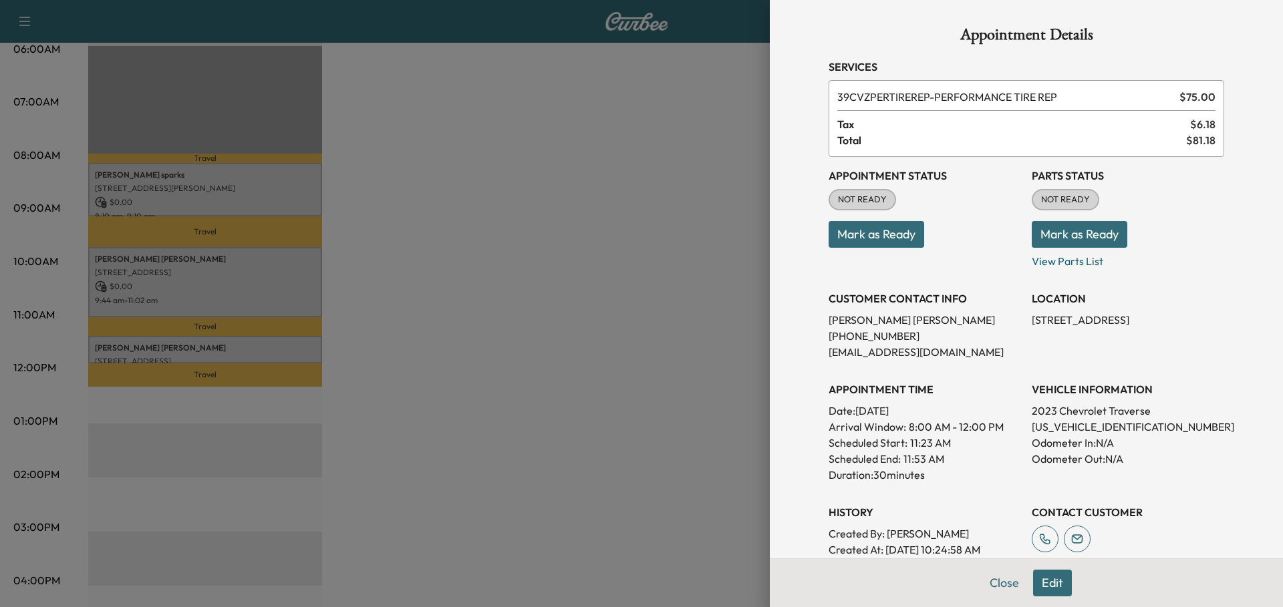
drag, startPoint x: 1022, startPoint y: 317, endPoint x: 1209, endPoint y: 318, distance: 186.5
click at [1209, 318] on p "6704 Professional Pkwy W, Sarasota, FL 34240, USA" at bounding box center [1128, 320] width 192 height 16
copy p "6704 Professional Pkwy W, Sarasota, FL"
click at [993, 589] on button "Close" at bounding box center [1004, 583] width 47 height 27
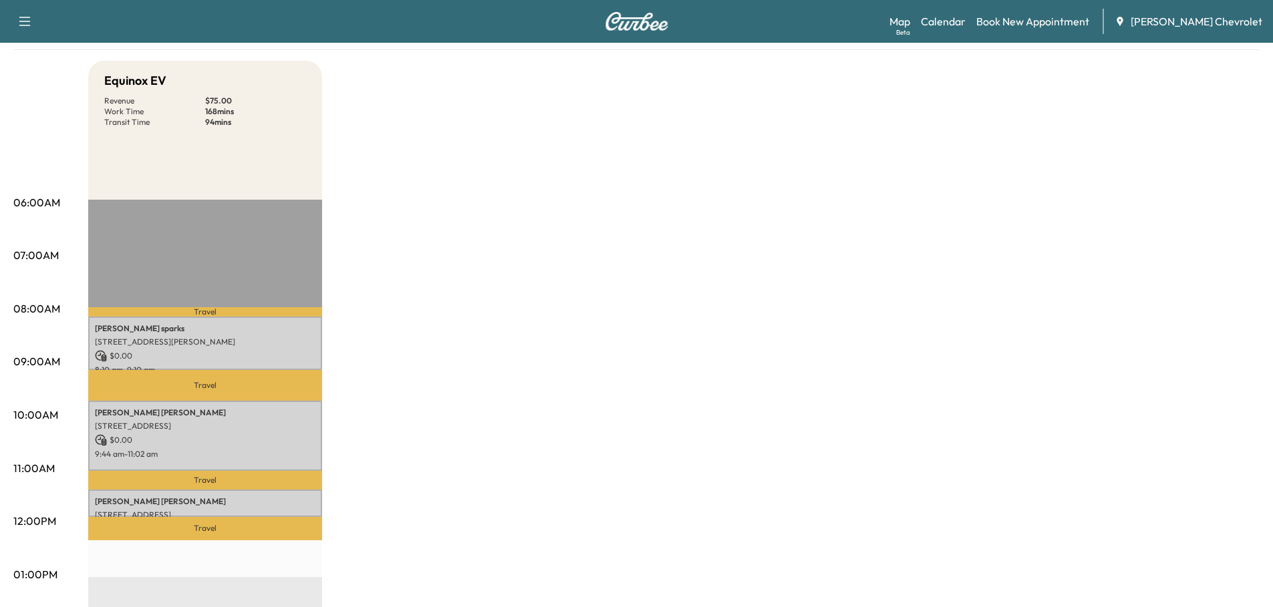
scroll to position [0, 0]
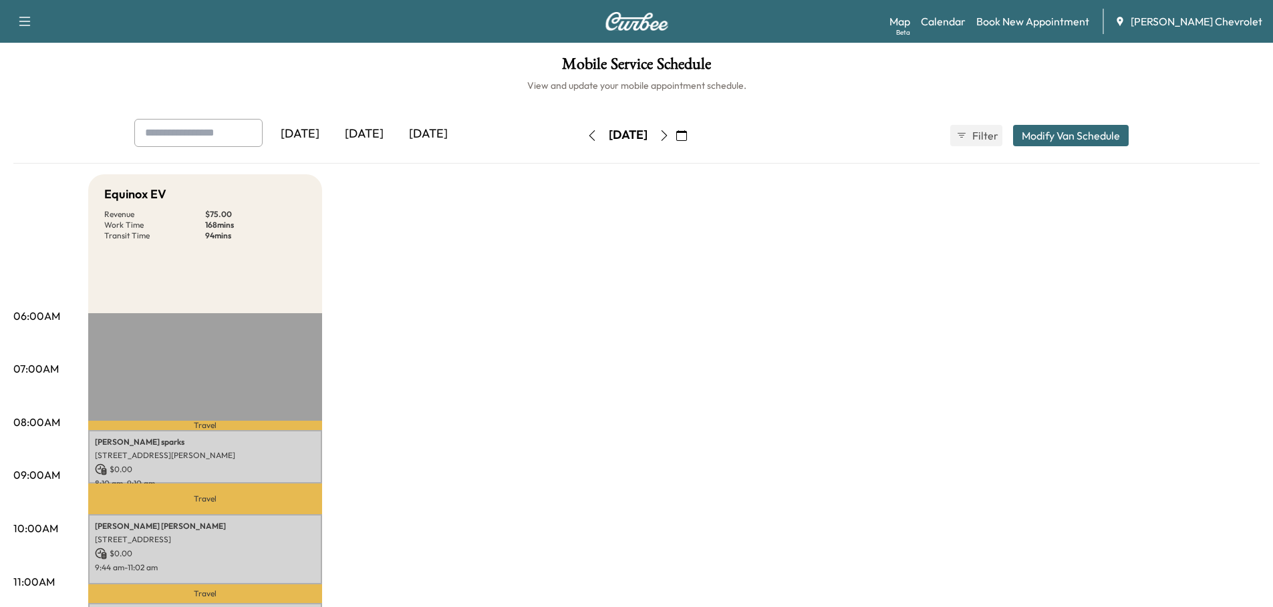
click at [670, 134] on icon "button" at bounding box center [664, 135] width 11 height 11
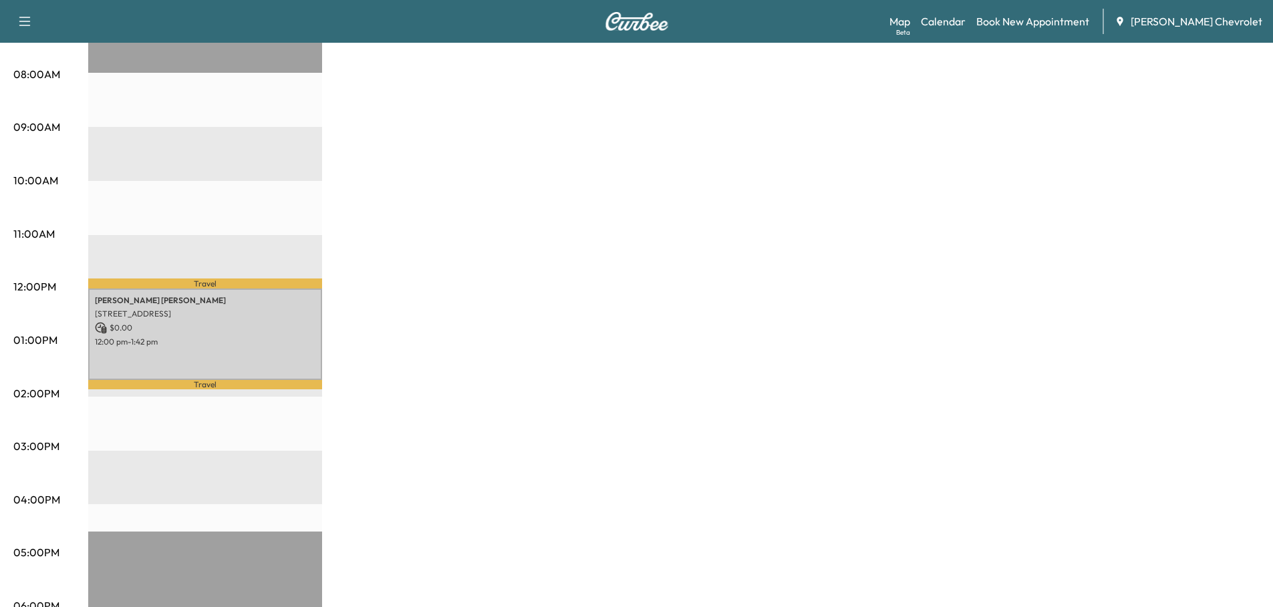
scroll to position [315, 0]
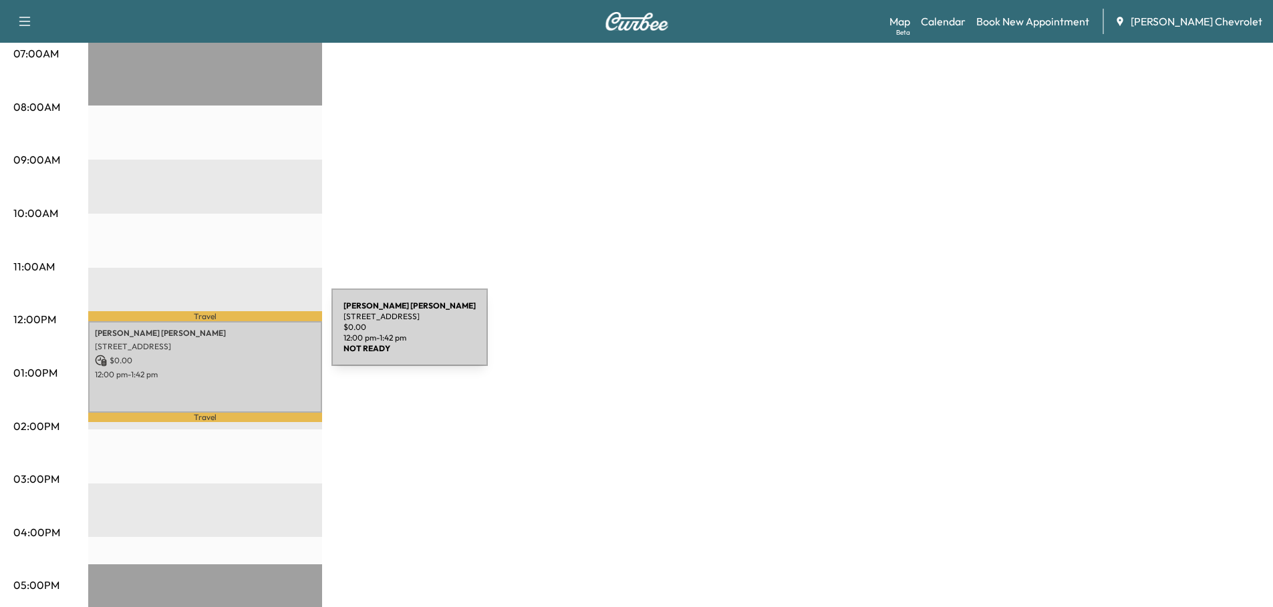
click at [231, 335] on div "MINERVA ELOIZA 5012 30th St Ct E, Bradenton, FL 34203, USA $ 0.00 12:00 pm - 1:…" at bounding box center [205, 367] width 234 height 92
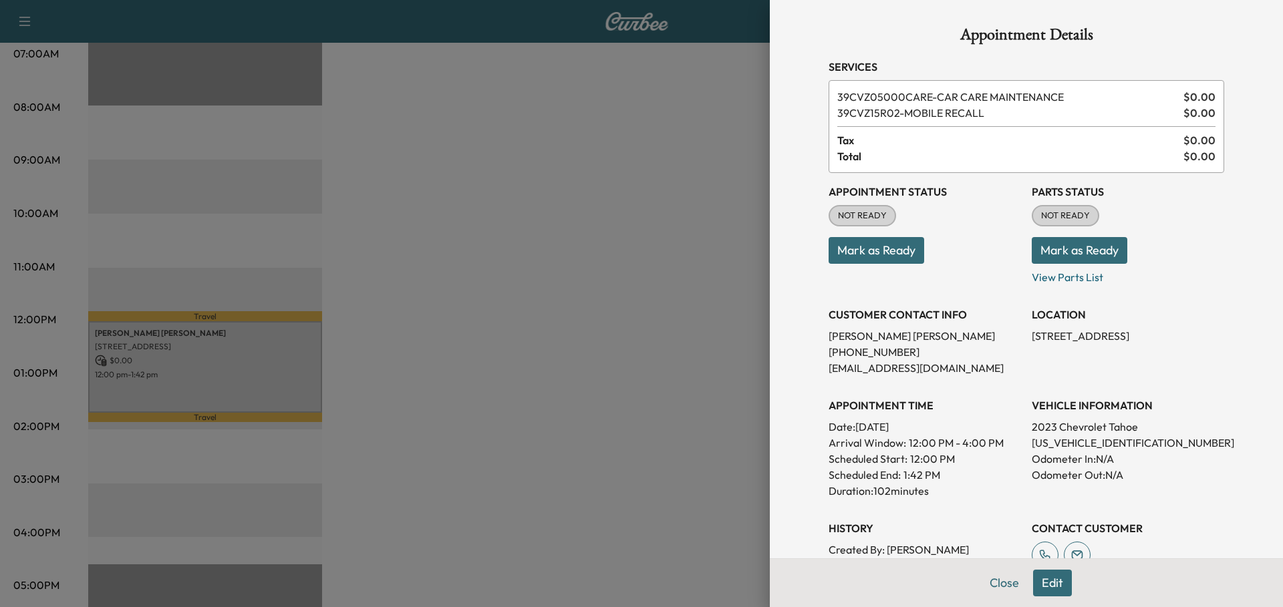
click at [991, 585] on button "Close" at bounding box center [1004, 583] width 47 height 27
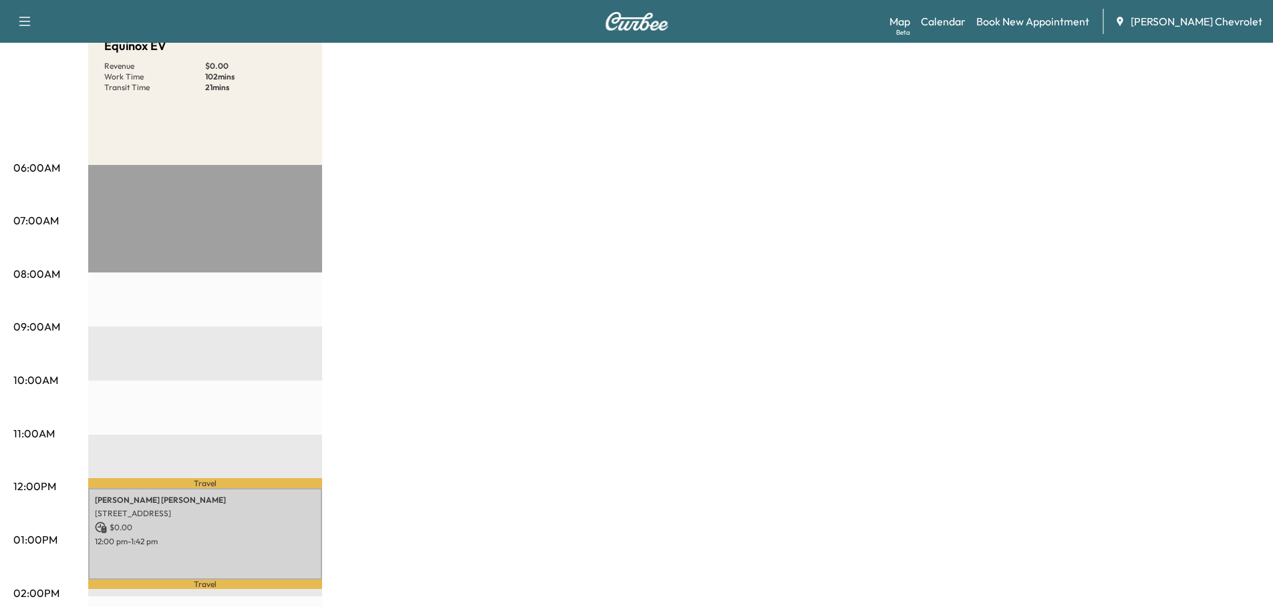
scroll to position [0, 0]
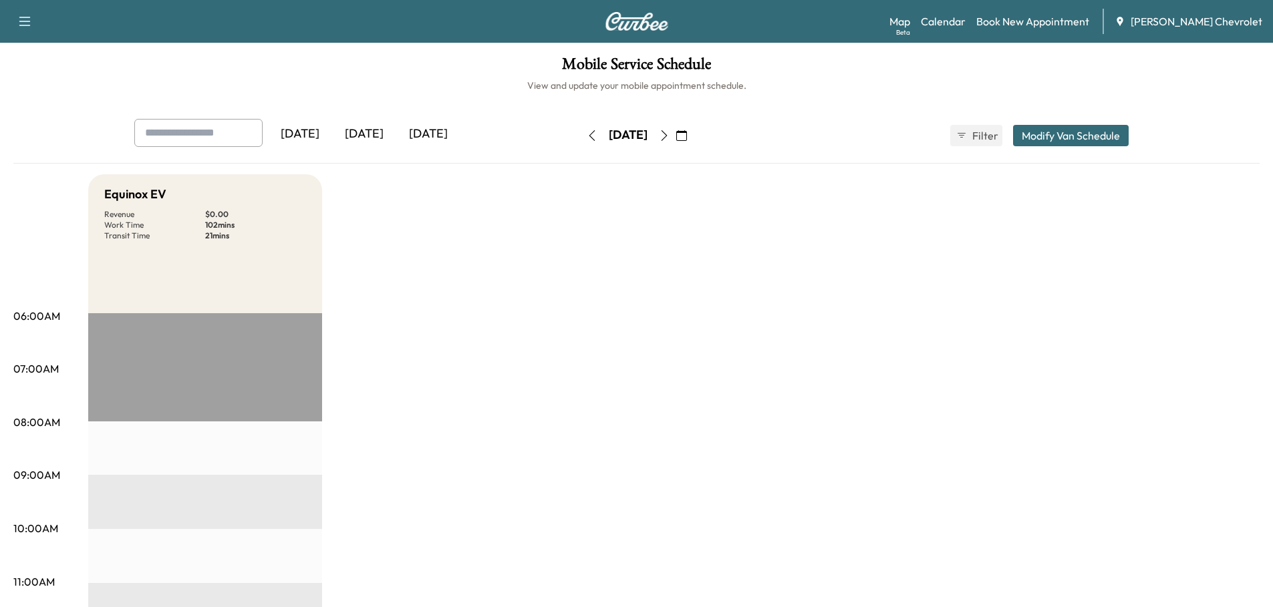
click at [670, 134] on icon "button" at bounding box center [664, 135] width 11 height 11
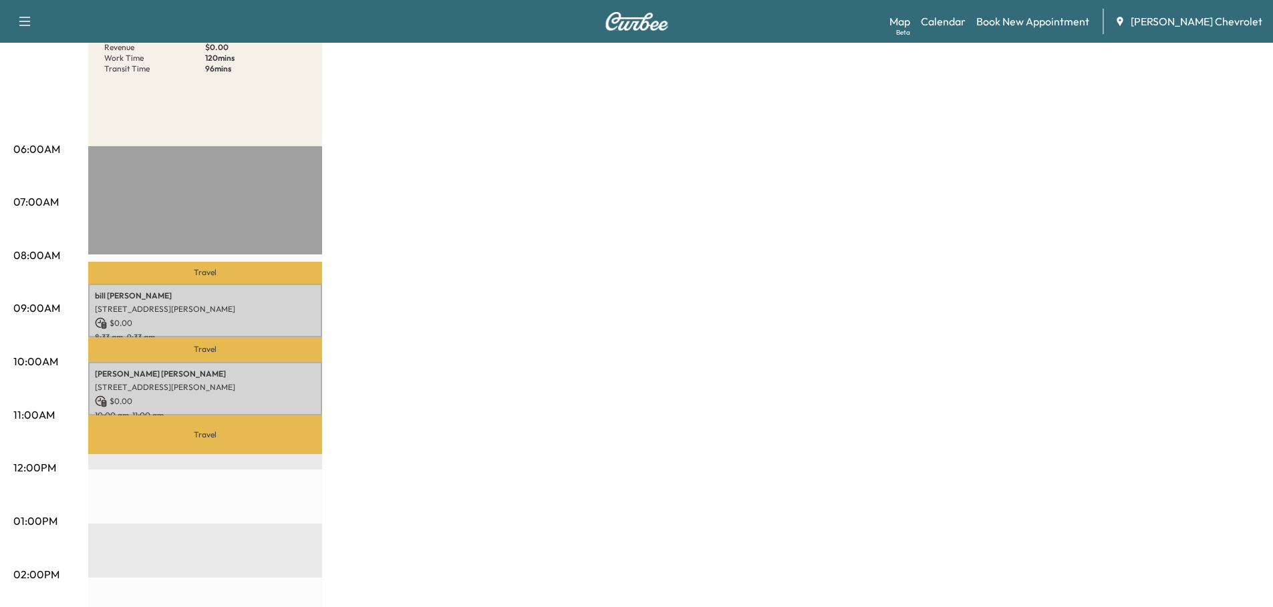
scroll to position [267, 0]
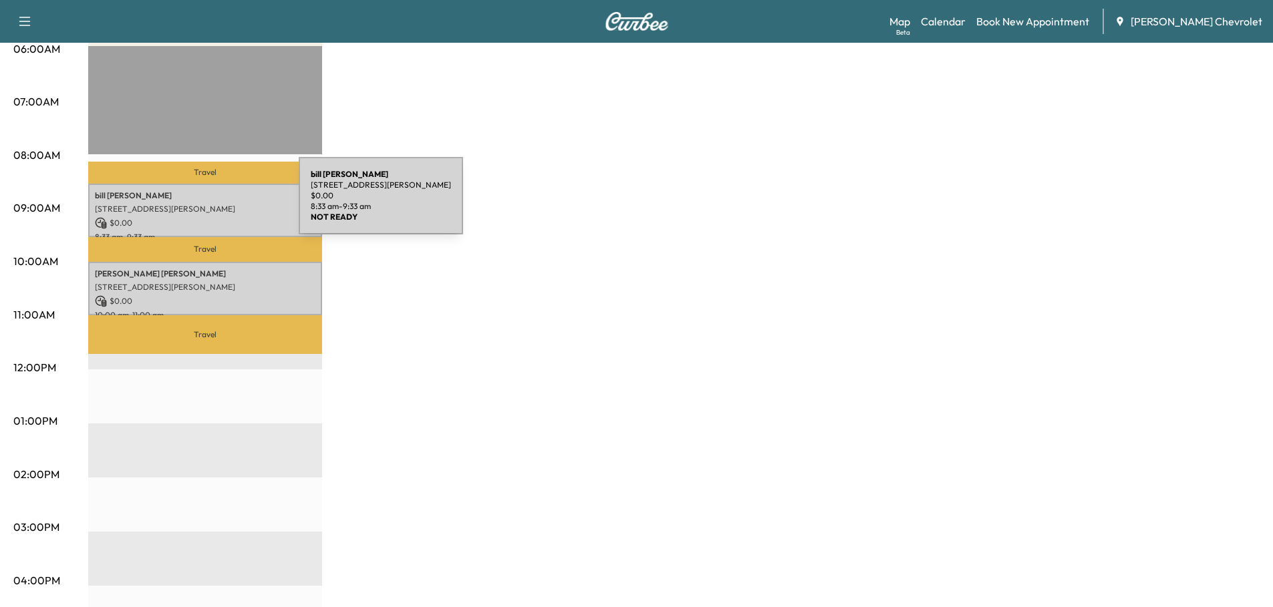
click at [198, 204] on p "14650 Westbrook Cir, Bradenton, FL 34211, USA" at bounding box center [205, 209] width 221 height 11
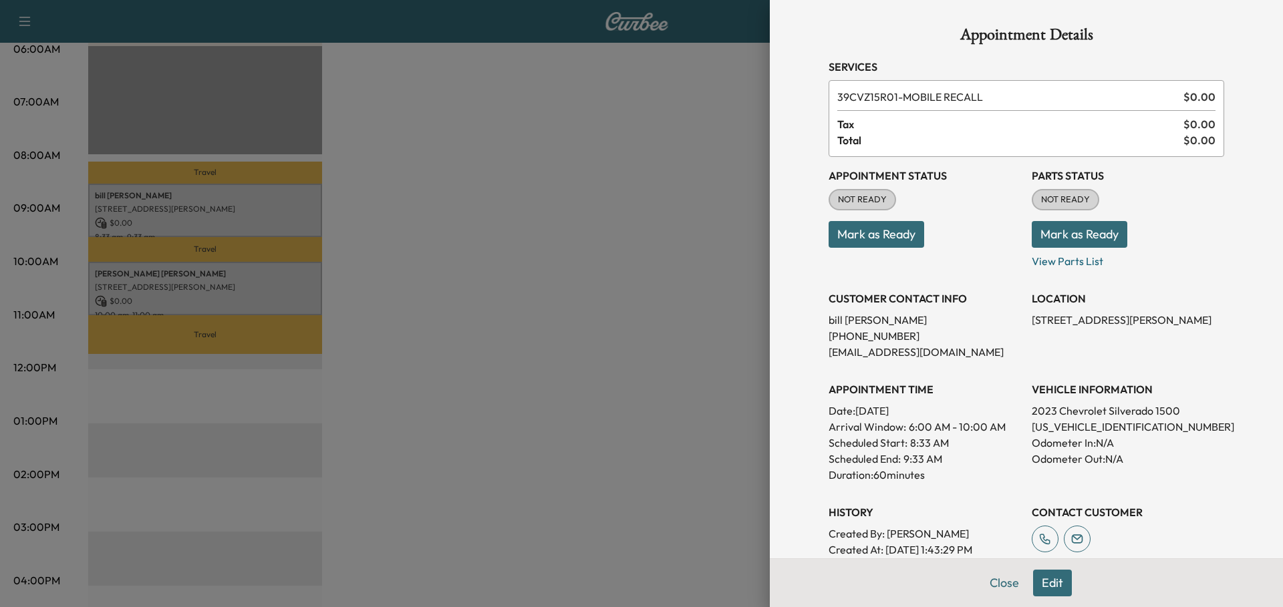
click at [997, 581] on button "Close" at bounding box center [1004, 583] width 47 height 27
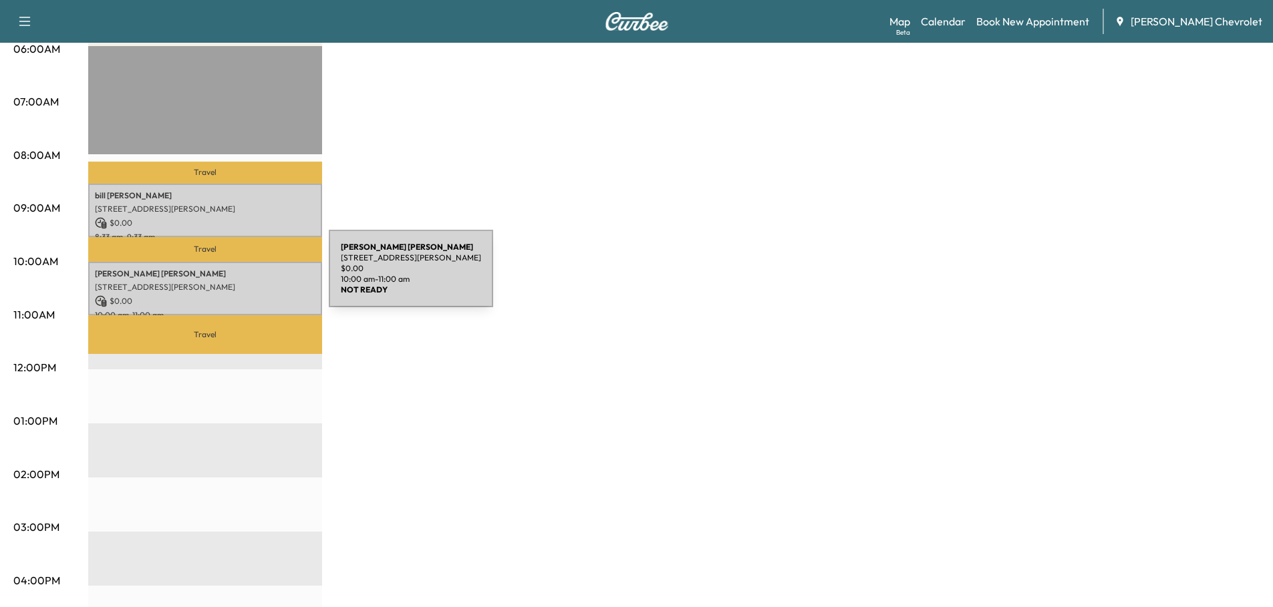
click at [229, 277] on div "lawrence seglem 6357 Foxbrook Trail, Parrish, FL 34219, USA $ 0.00 10:00 am - 1…" at bounding box center [205, 289] width 234 height 54
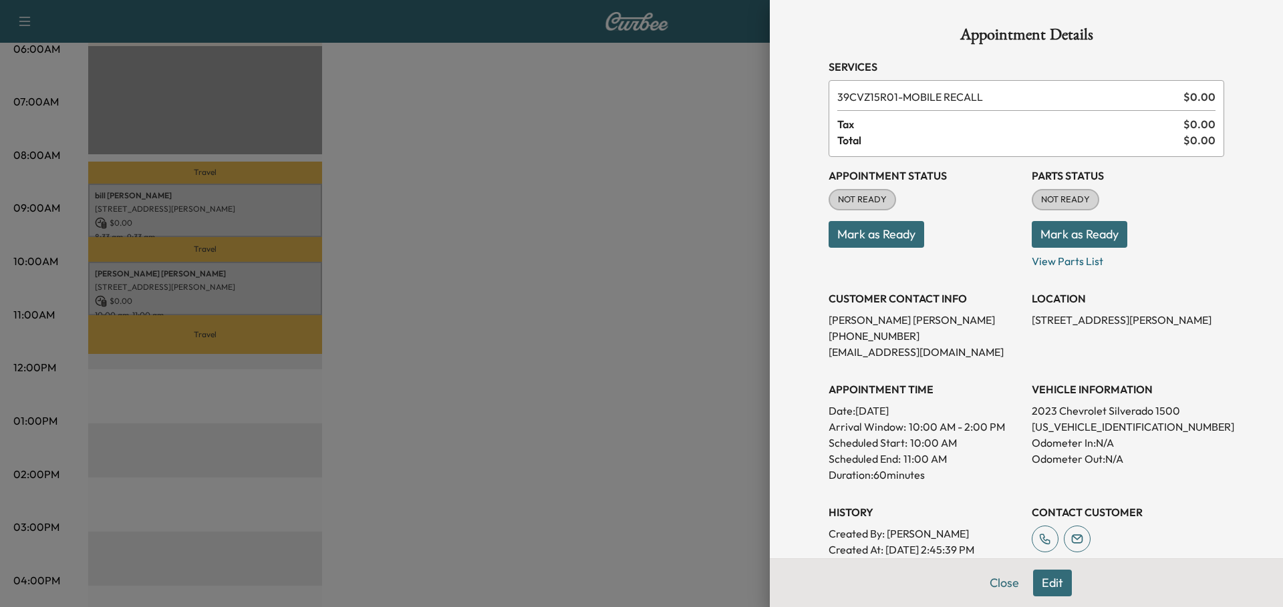
click at [995, 586] on button "Close" at bounding box center [1004, 583] width 47 height 27
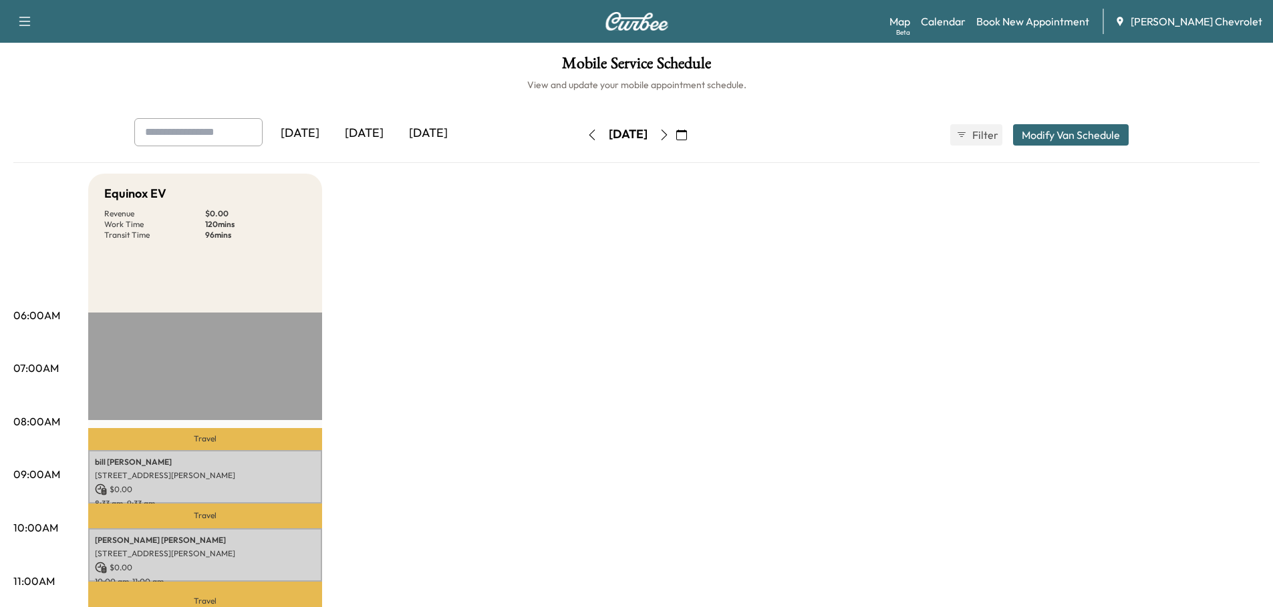
scroll to position [0, 0]
click at [670, 134] on icon "button" at bounding box center [664, 135] width 11 height 11
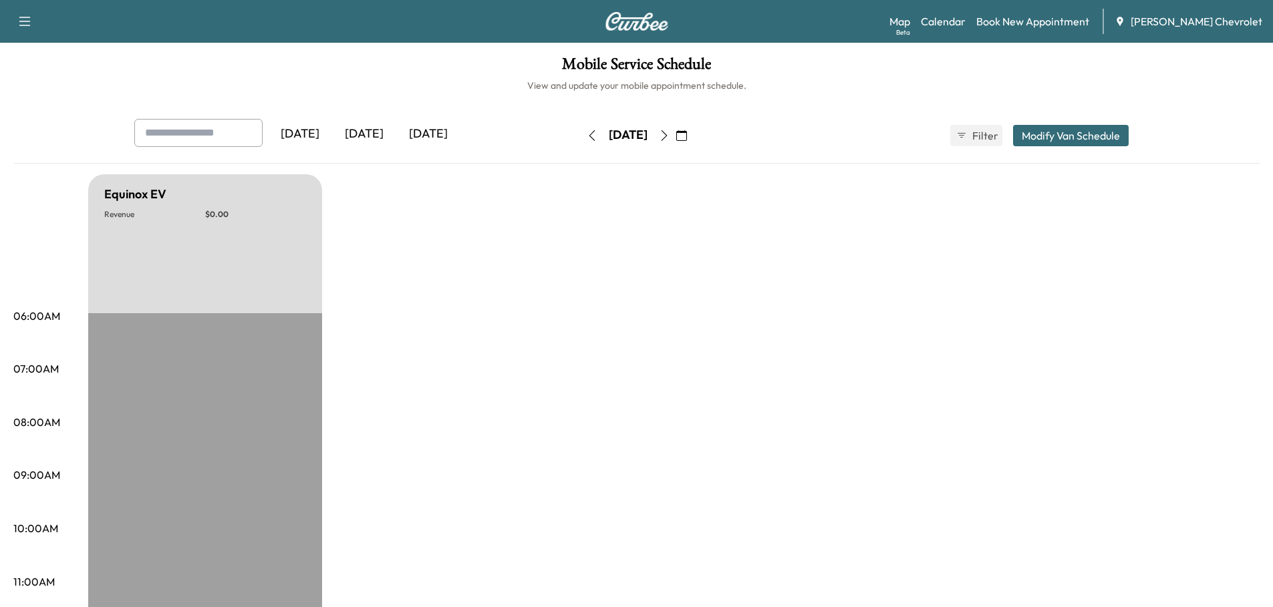
click at [670, 132] on icon "button" at bounding box center [664, 135] width 11 height 11
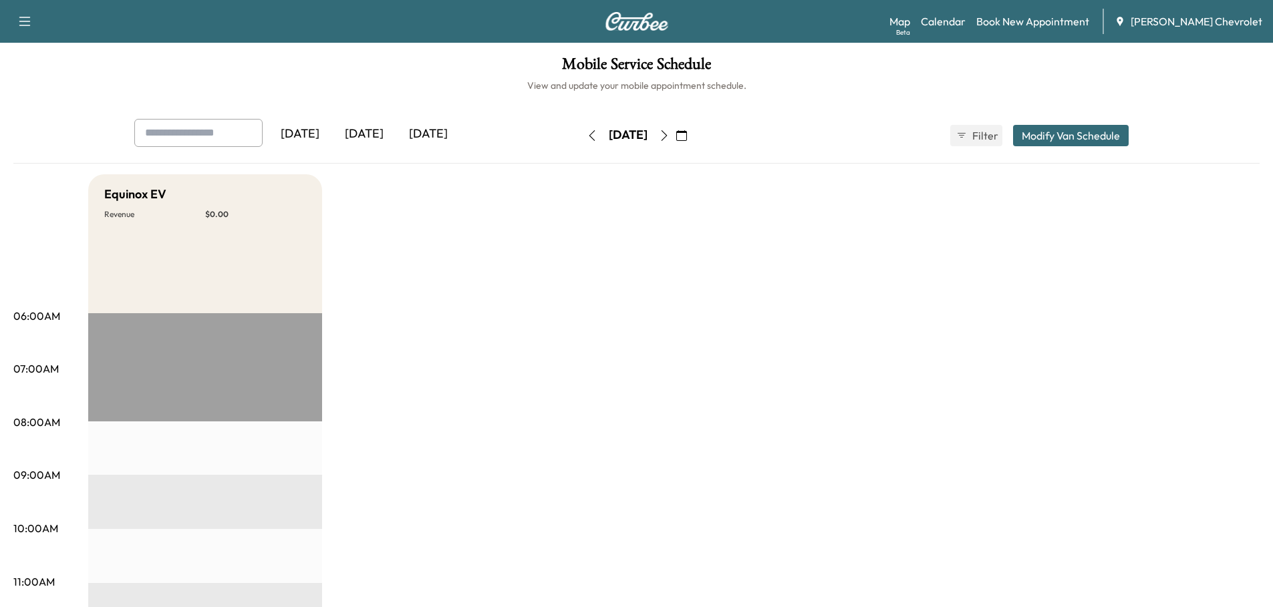
click at [670, 132] on icon "button" at bounding box center [664, 135] width 11 height 11
click at [670, 137] on icon "button" at bounding box center [664, 135] width 11 height 11
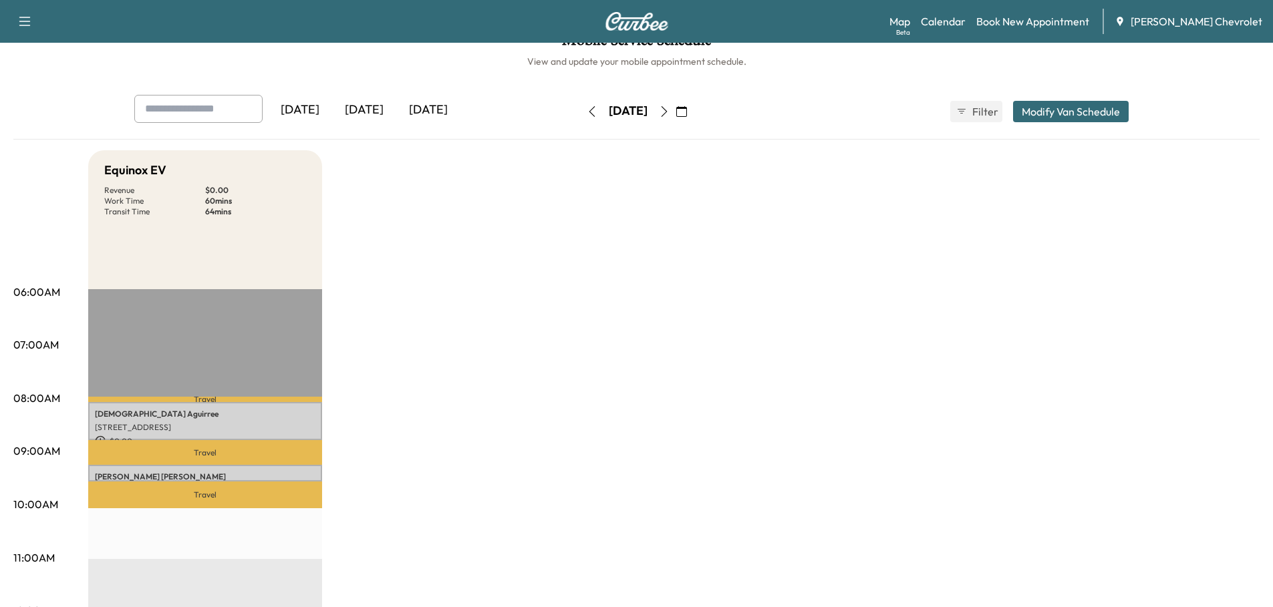
scroll to position [67, 0]
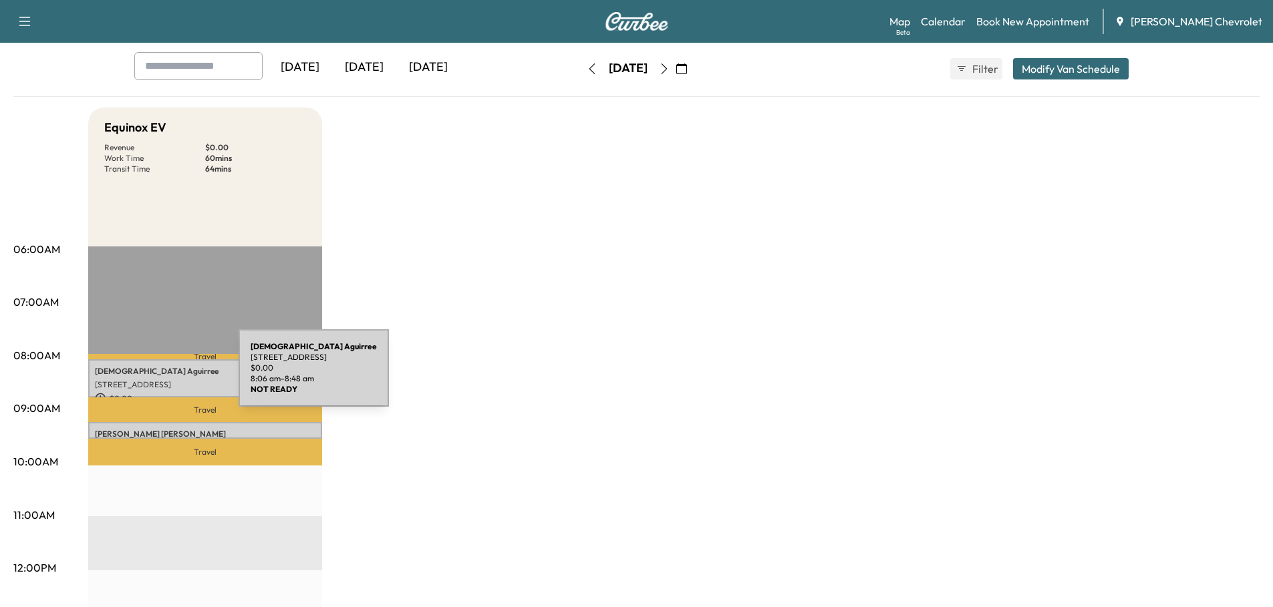
click at [138, 376] on div "JESUS Aguirree 916 51st Ave E, Bradenton, FL 34203, USA $ 0.00 8:06 am - 8:48 am" at bounding box center [205, 379] width 234 height 38
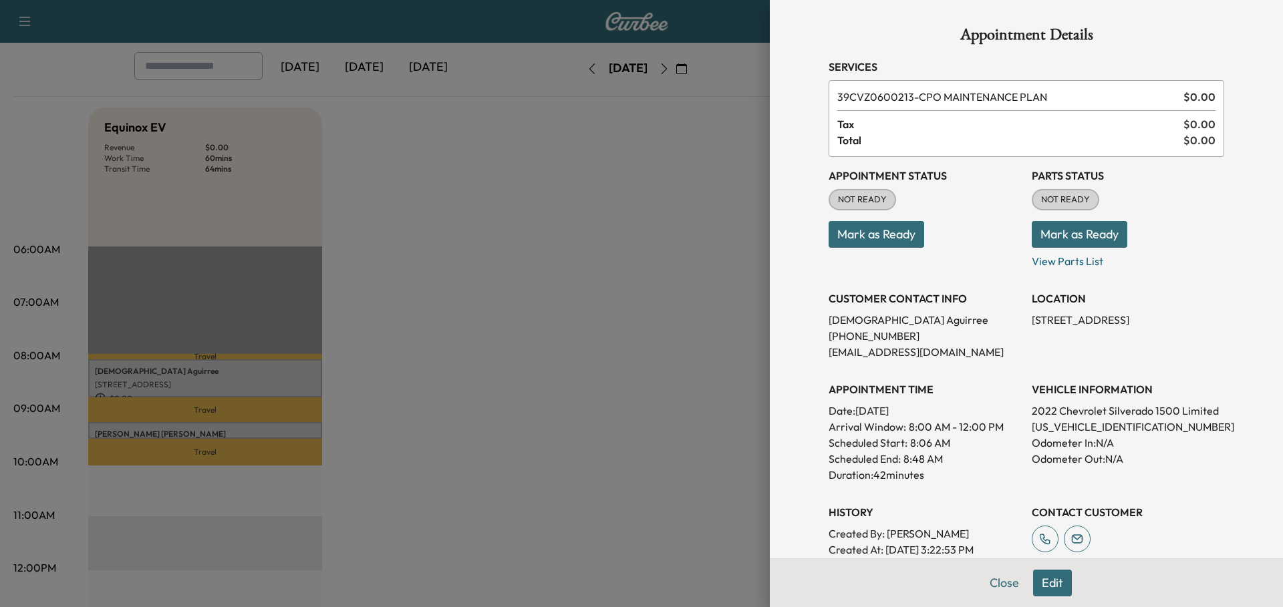
click at [996, 587] on button "Close" at bounding box center [1004, 583] width 47 height 27
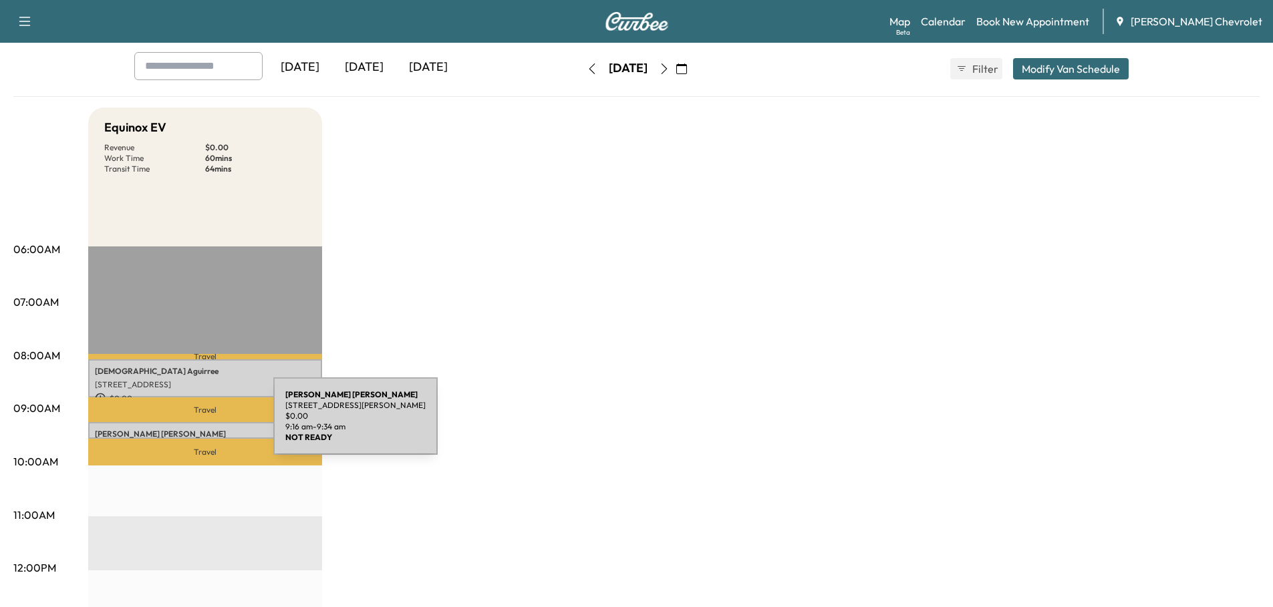
click at [172, 424] on div "emily manning 4202 Kingsfield Dr, Parrish, FL 34219, USA $ 0.00 9:16 am - 9:34 …" at bounding box center [205, 430] width 234 height 16
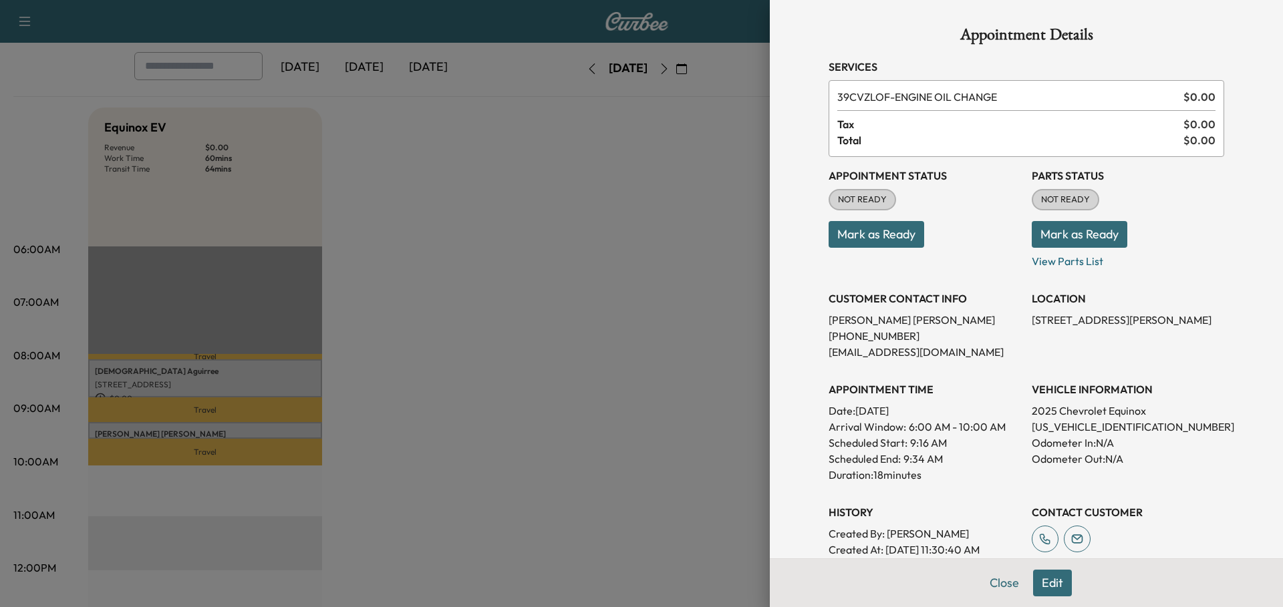
click at [993, 583] on button "Close" at bounding box center [1004, 583] width 47 height 27
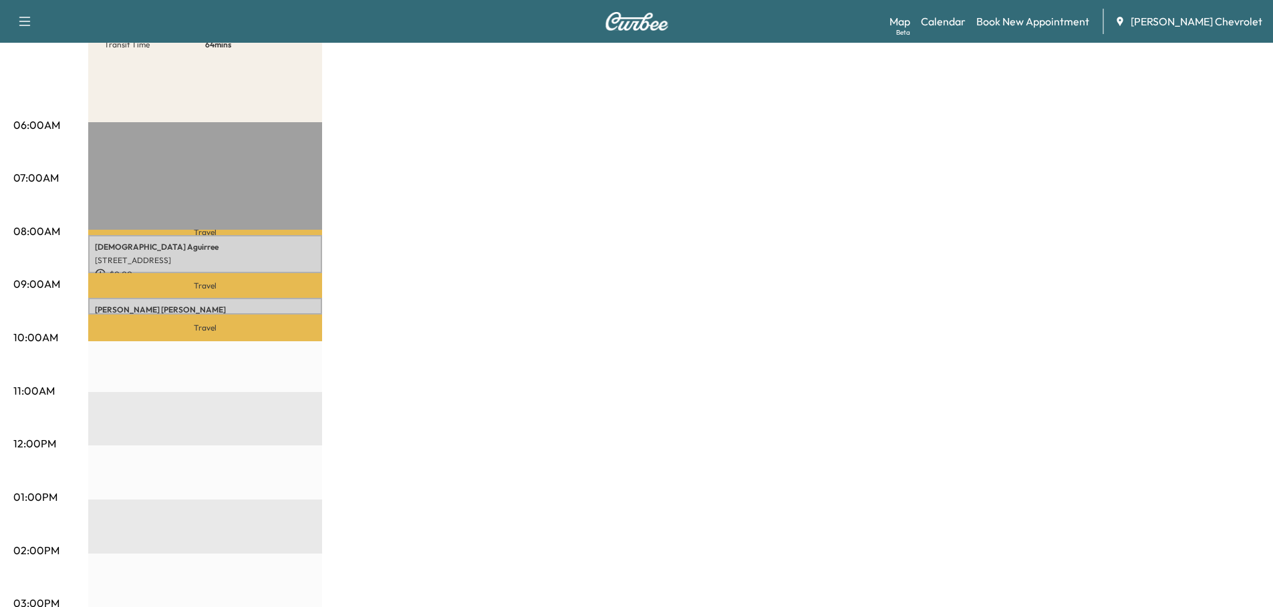
scroll to position [0, 0]
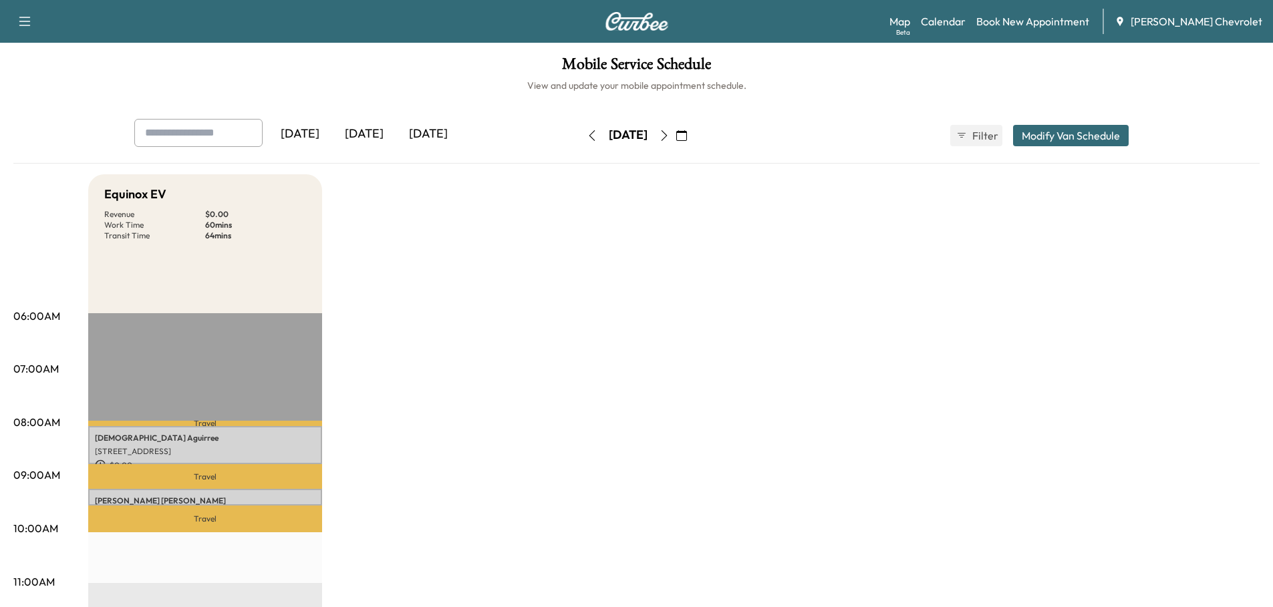
click at [667, 132] on icon "button" at bounding box center [664, 135] width 6 height 11
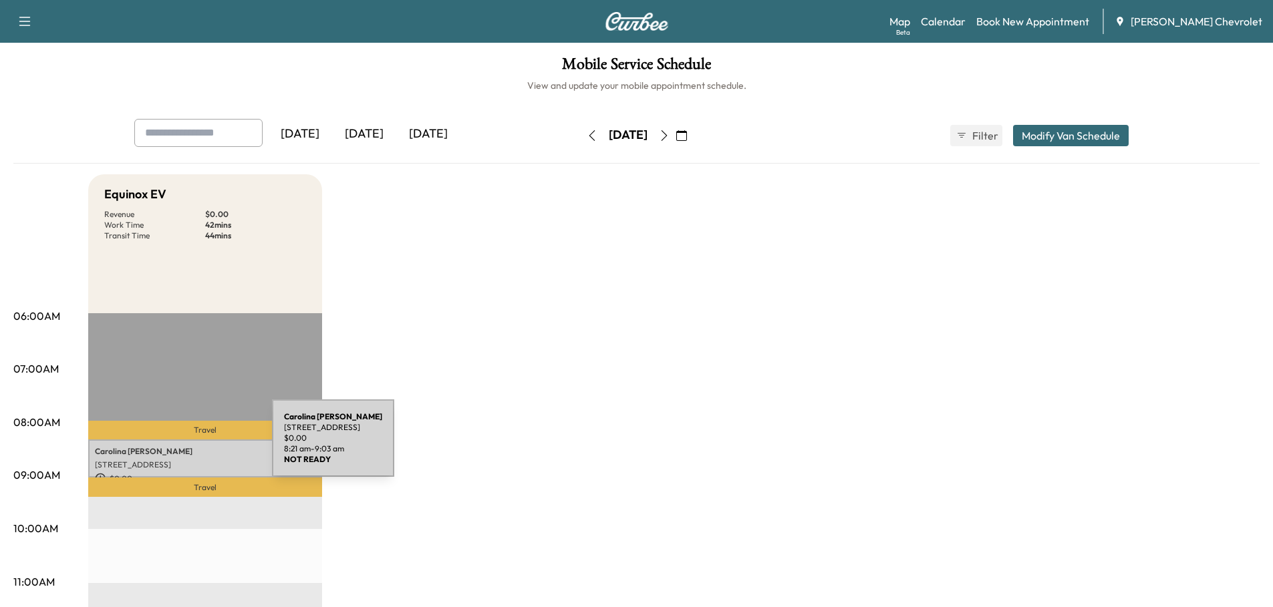
click at [172, 450] on p "Carolina Ramirez" at bounding box center [205, 451] width 221 height 11
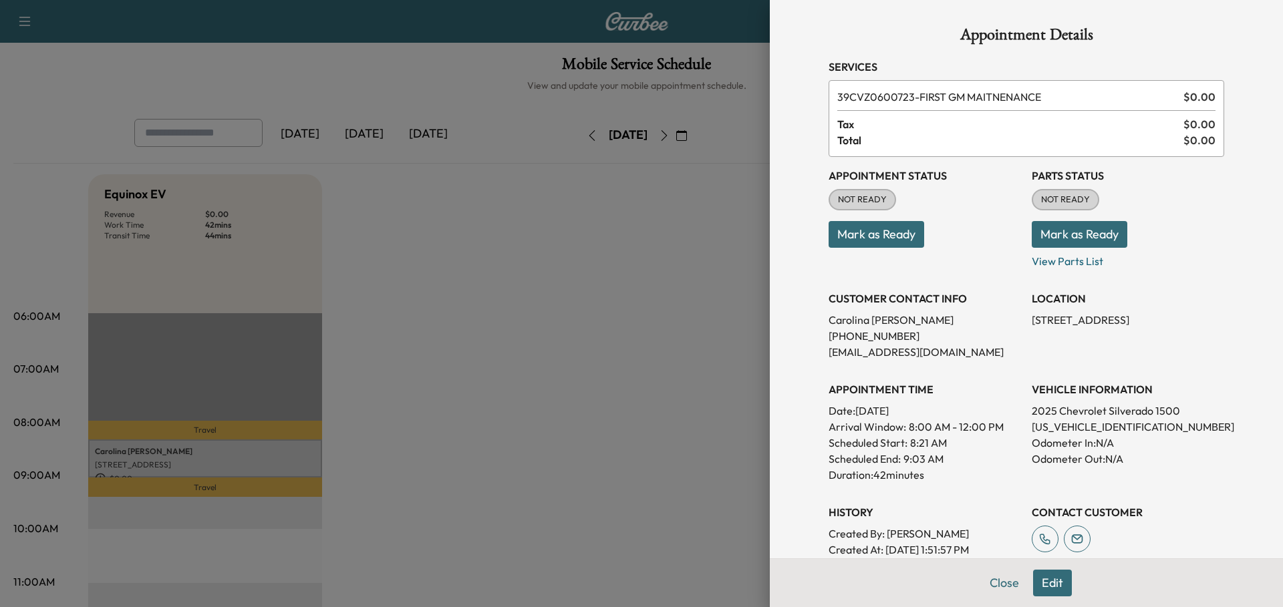
click at [986, 583] on button "Close" at bounding box center [1004, 583] width 47 height 27
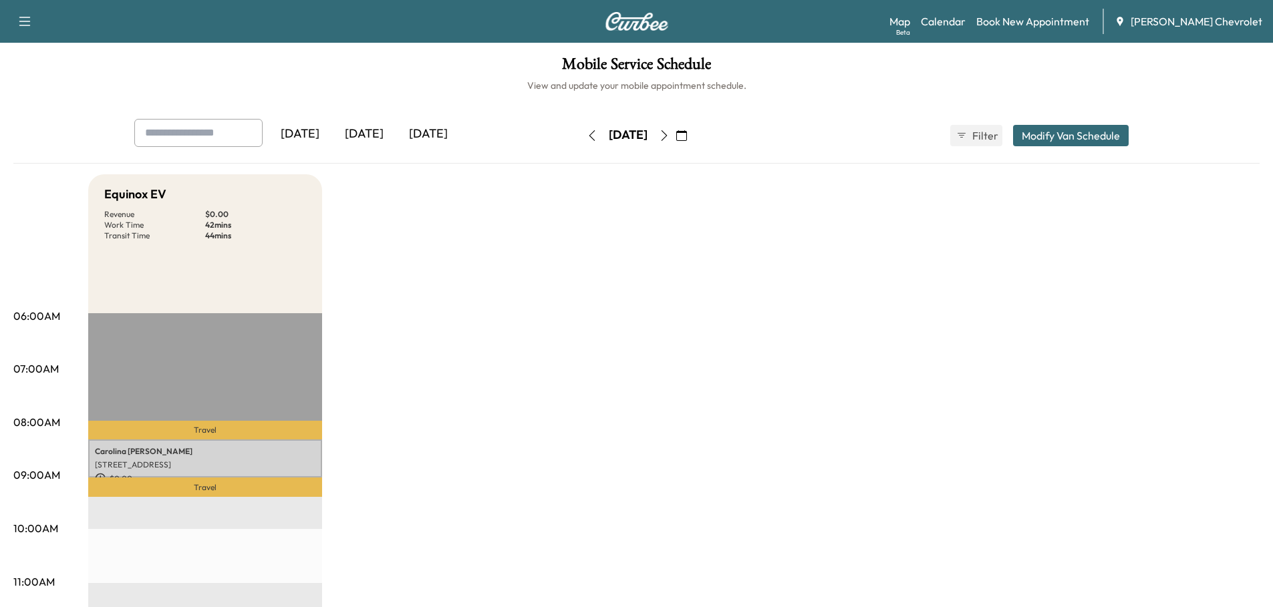
click at [670, 134] on icon "button" at bounding box center [664, 135] width 11 height 11
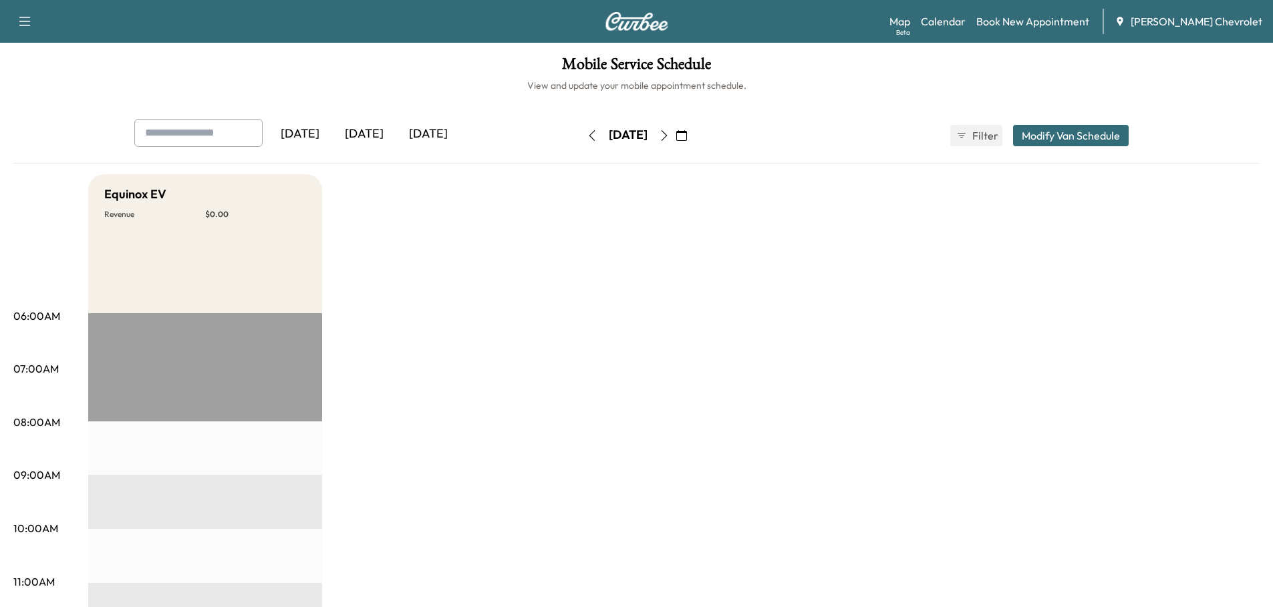
click at [670, 130] on icon "button" at bounding box center [664, 135] width 11 height 11
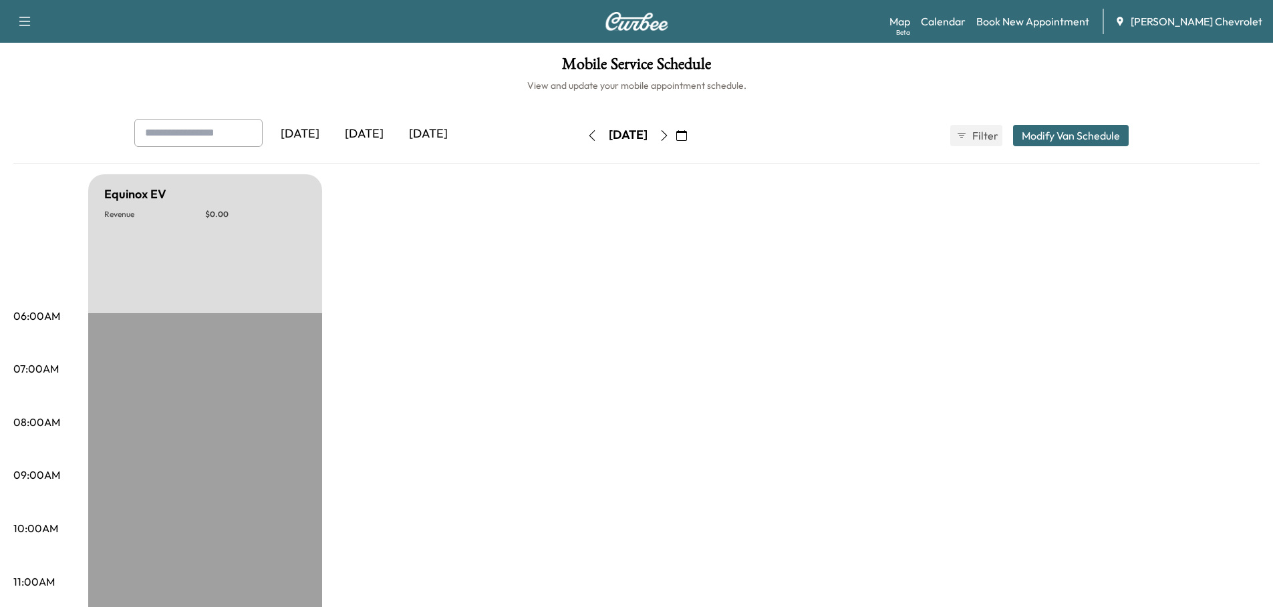
click at [670, 132] on icon "button" at bounding box center [664, 135] width 11 height 11
click at [667, 133] on icon "button" at bounding box center [664, 135] width 6 height 11
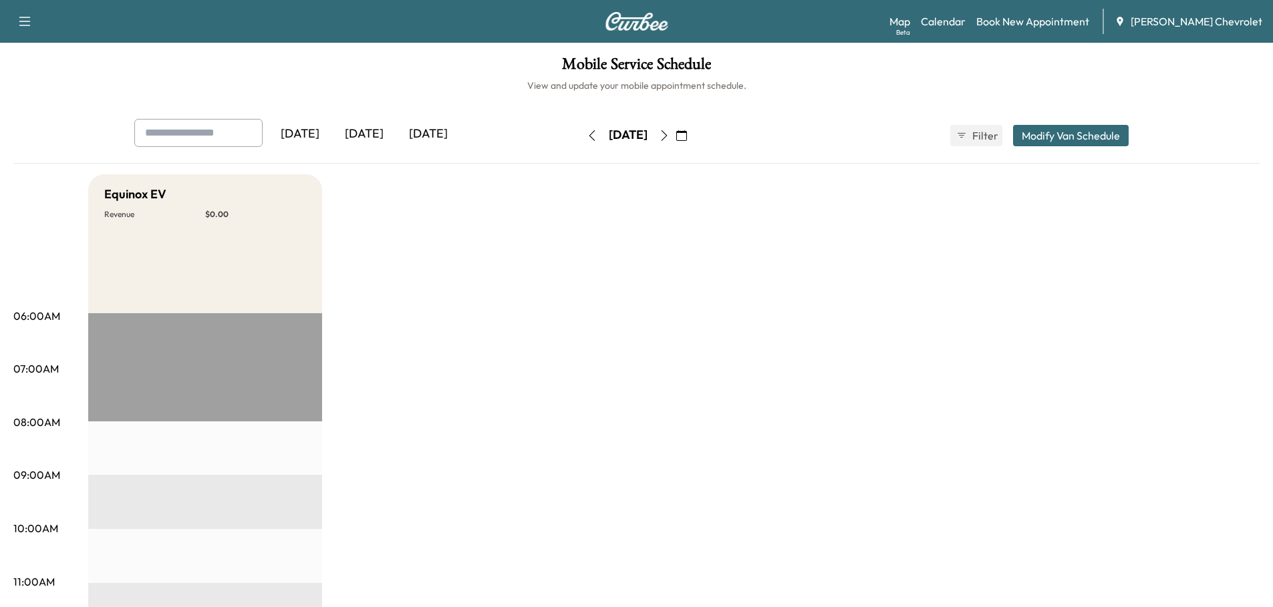
click at [667, 134] on icon "button" at bounding box center [664, 135] width 6 height 11
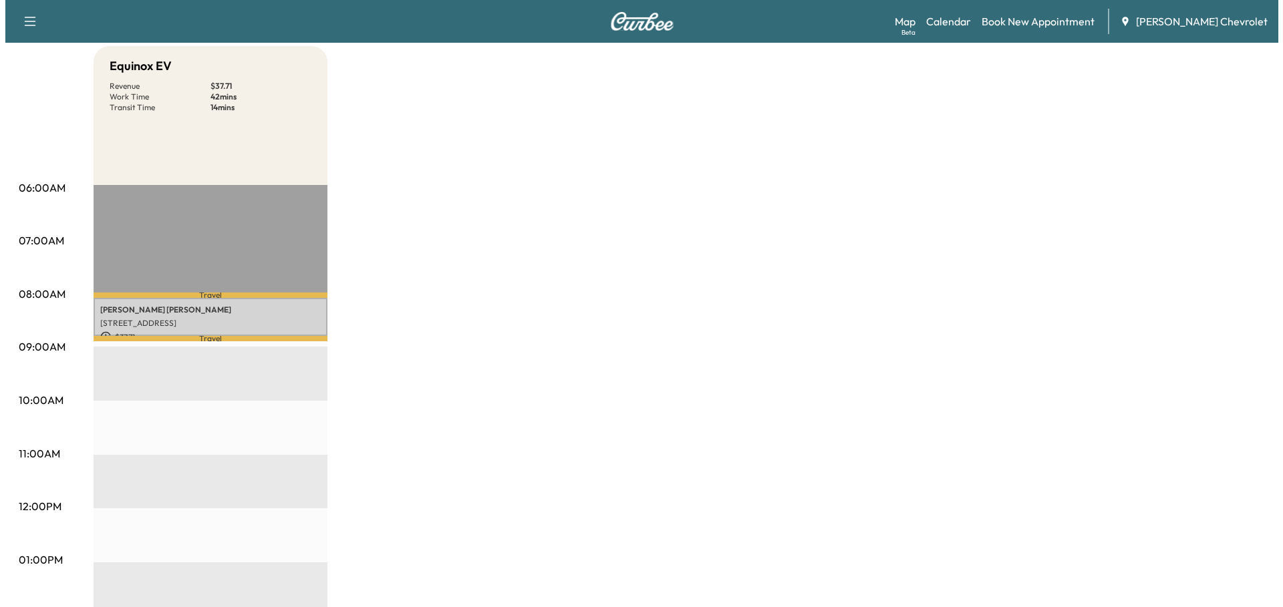
scroll to position [134, 0]
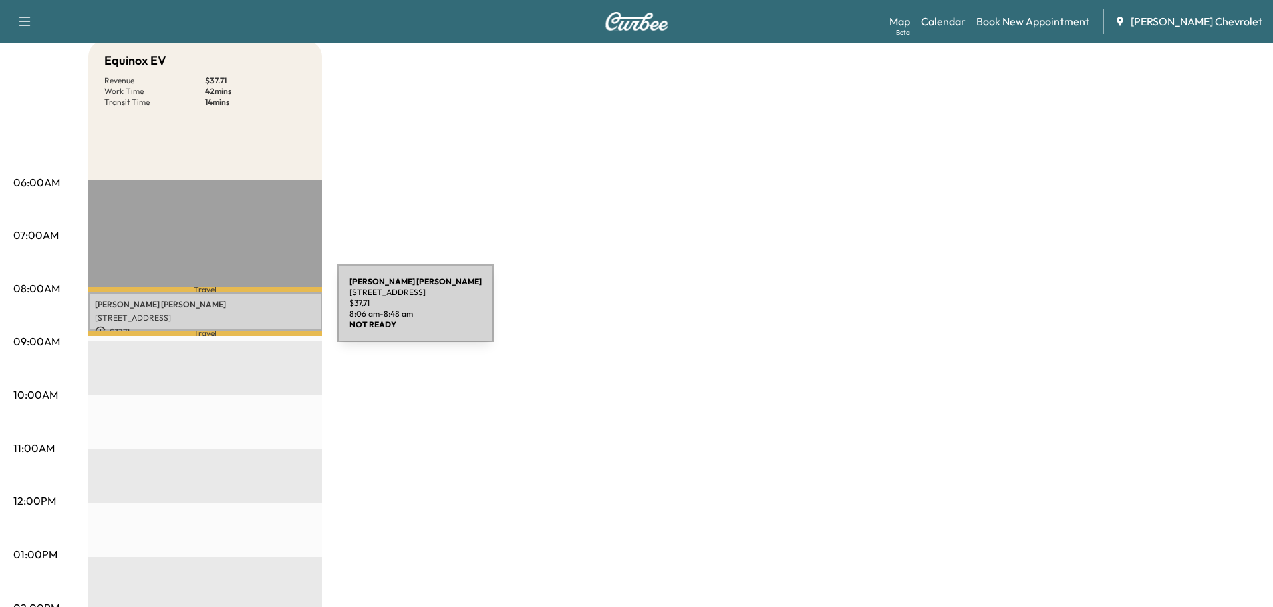
click at [237, 313] on p "6017 30th Ave W, Bradenton, FL 34209, USA" at bounding box center [205, 318] width 221 height 11
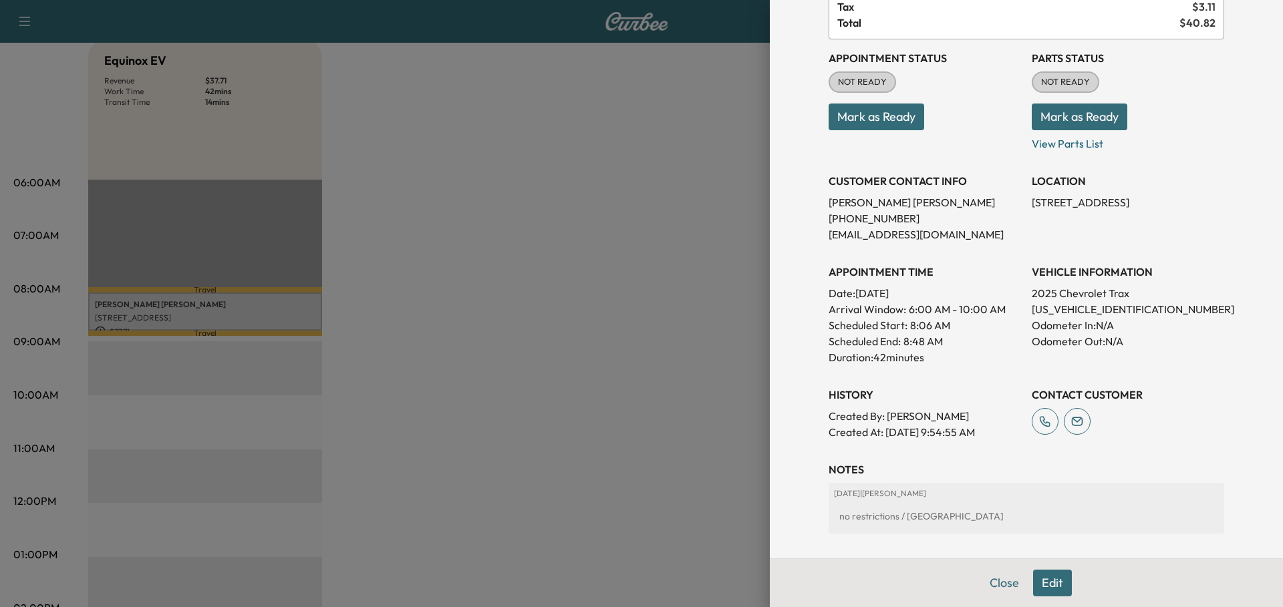
click at [986, 571] on button "Close" at bounding box center [1004, 583] width 47 height 27
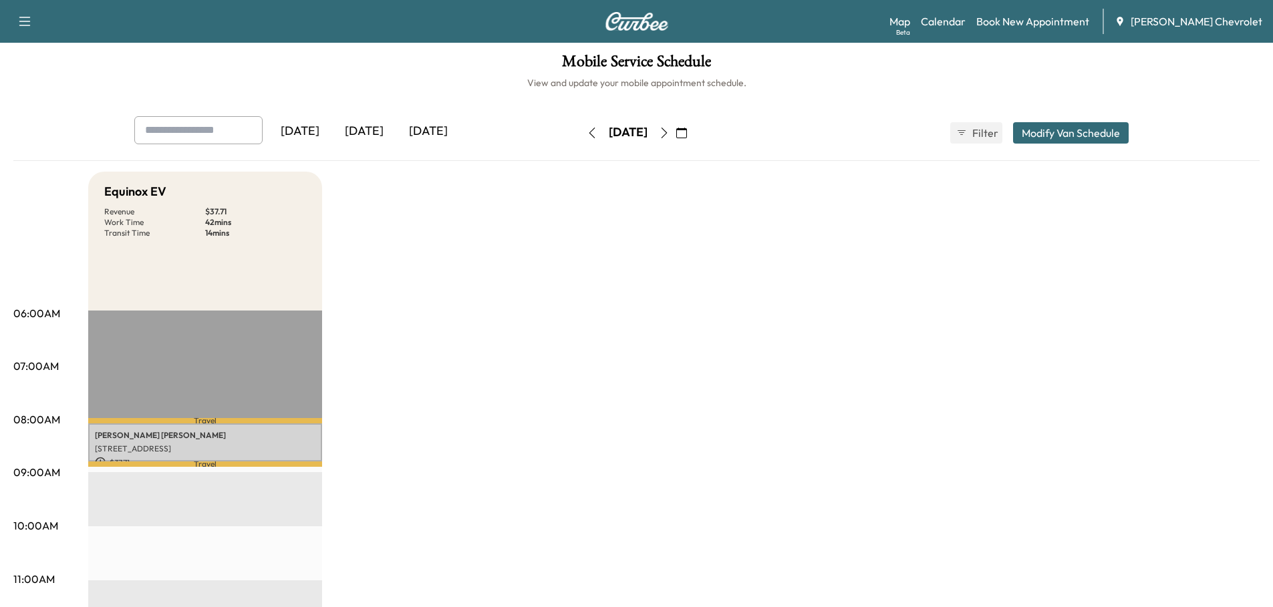
scroll to position [0, 0]
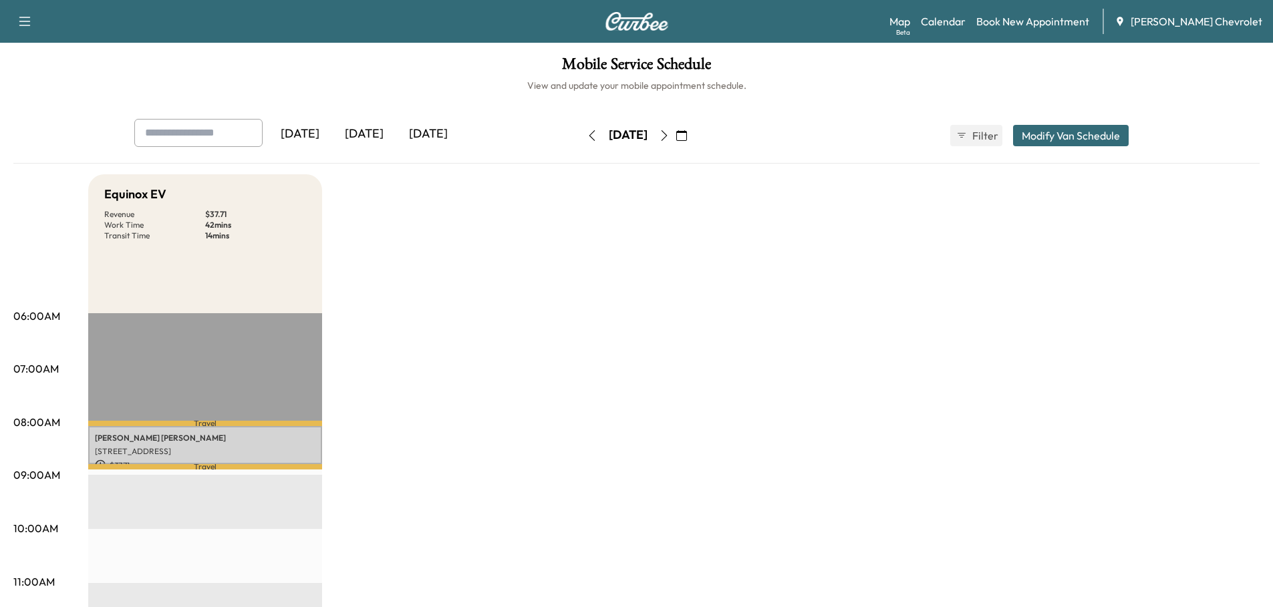
click at [670, 132] on icon "button" at bounding box center [664, 135] width 11 height 11
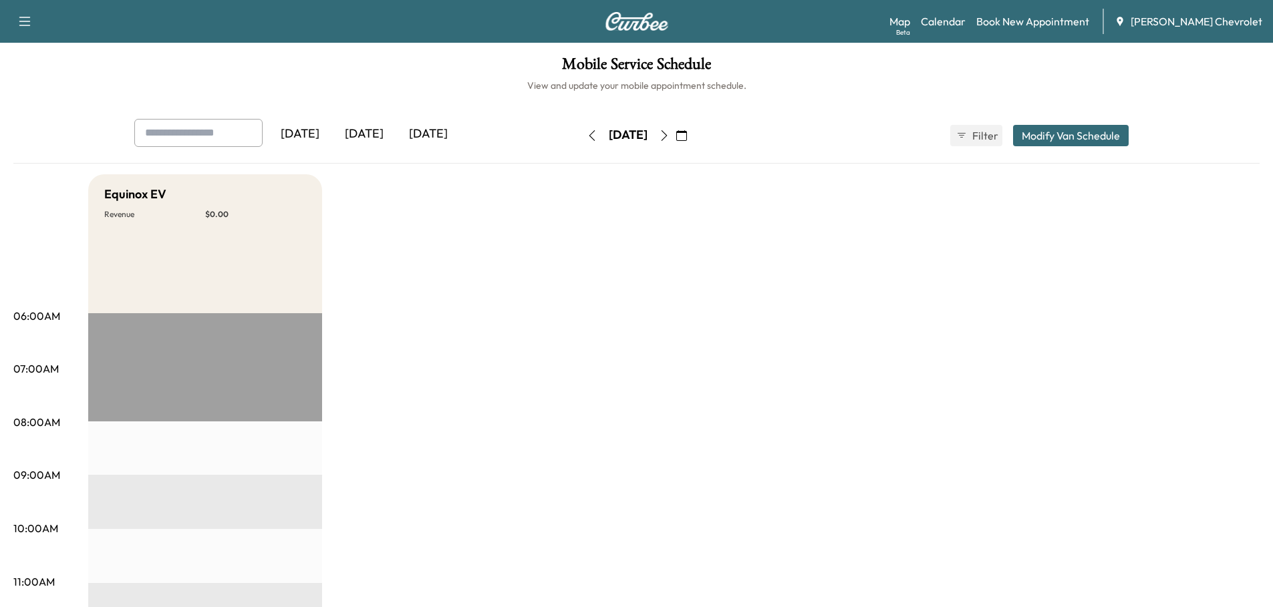
click at [670, 132] on icon "button" at bounding box center [664, 135] width 11 height 11
click at [670, 135] on icon "button" at bounding box center [664, 135] width 11 height 11
click at [670, 134] on icon "button" at bounding box center [664, 135] width 11 height 11
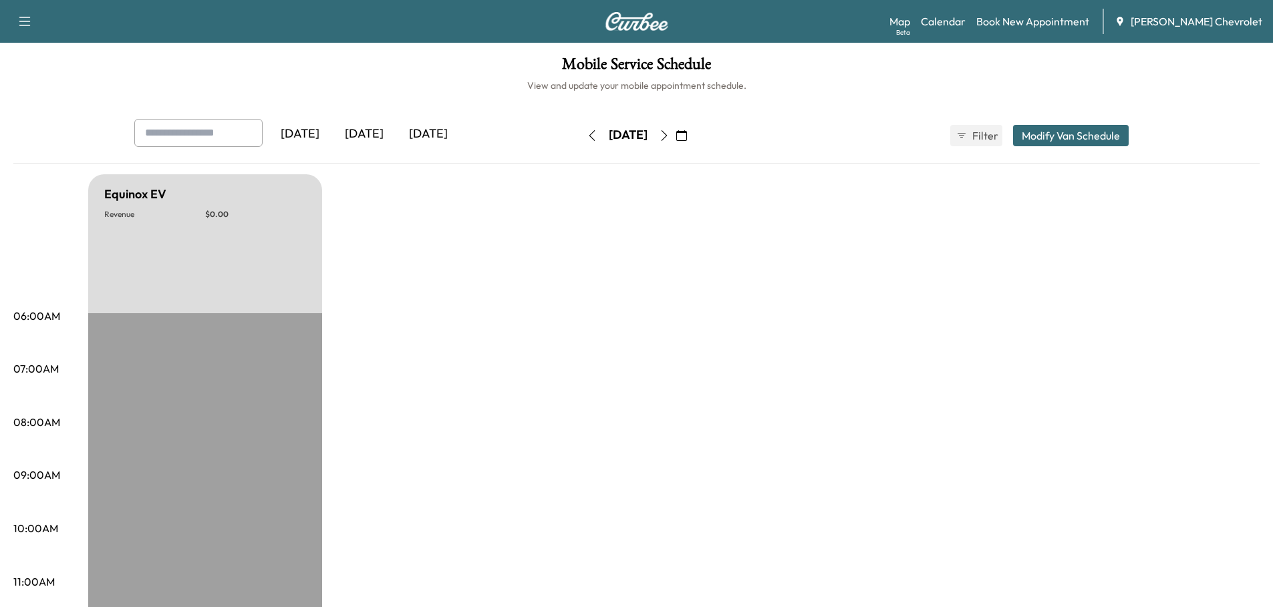
click at [687, 135] on icon "button" at bounding box center [681, 135] width 11 height 11
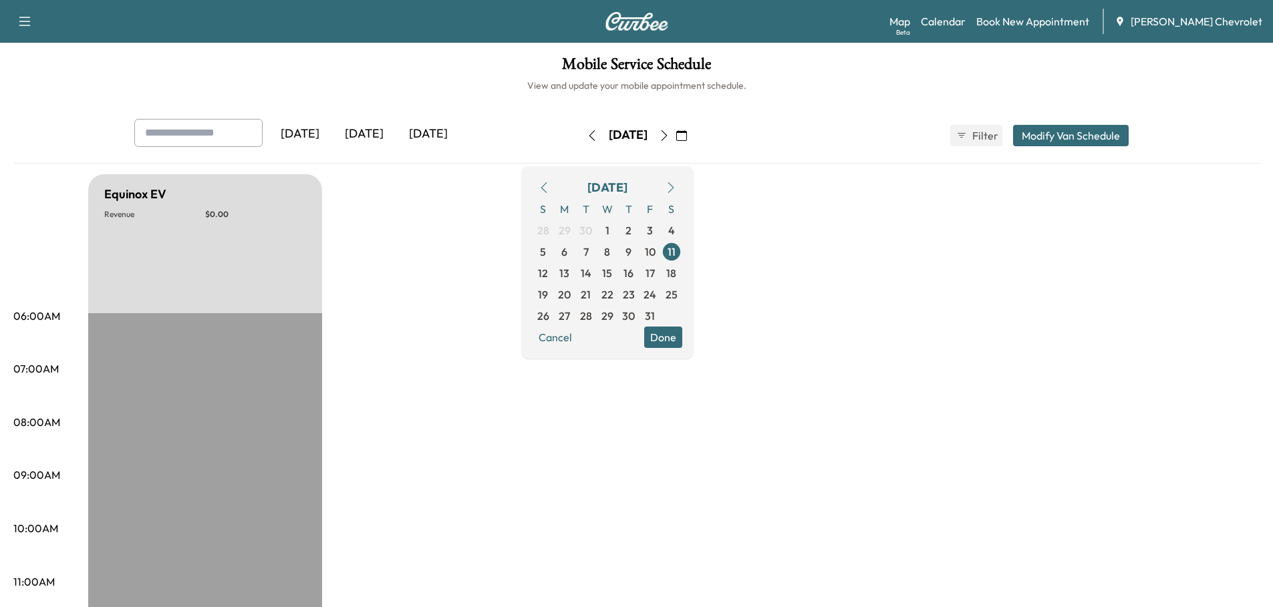
click at [549, 185] on icon "button" at bounding box center [544, 187] width 11 height 11
click at [591, 271] on span "16" at bounding box center [586, 273] width 10 height 16
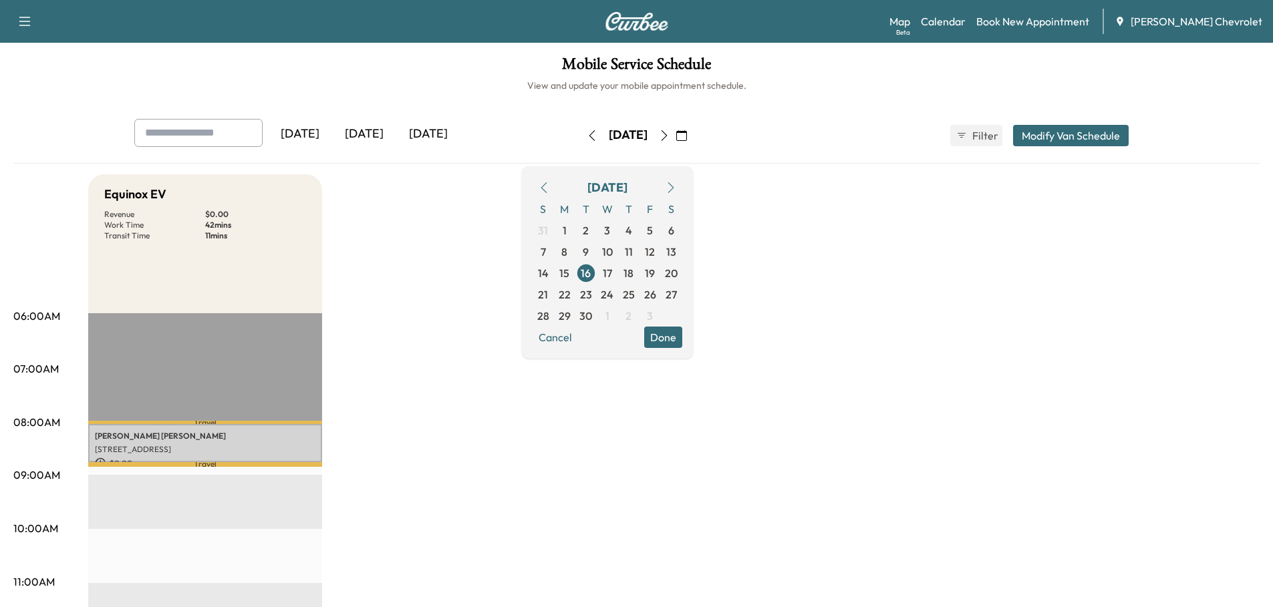
click at [682, 338] on button "Done" at bounding box center [663, 337] width 38 height 21
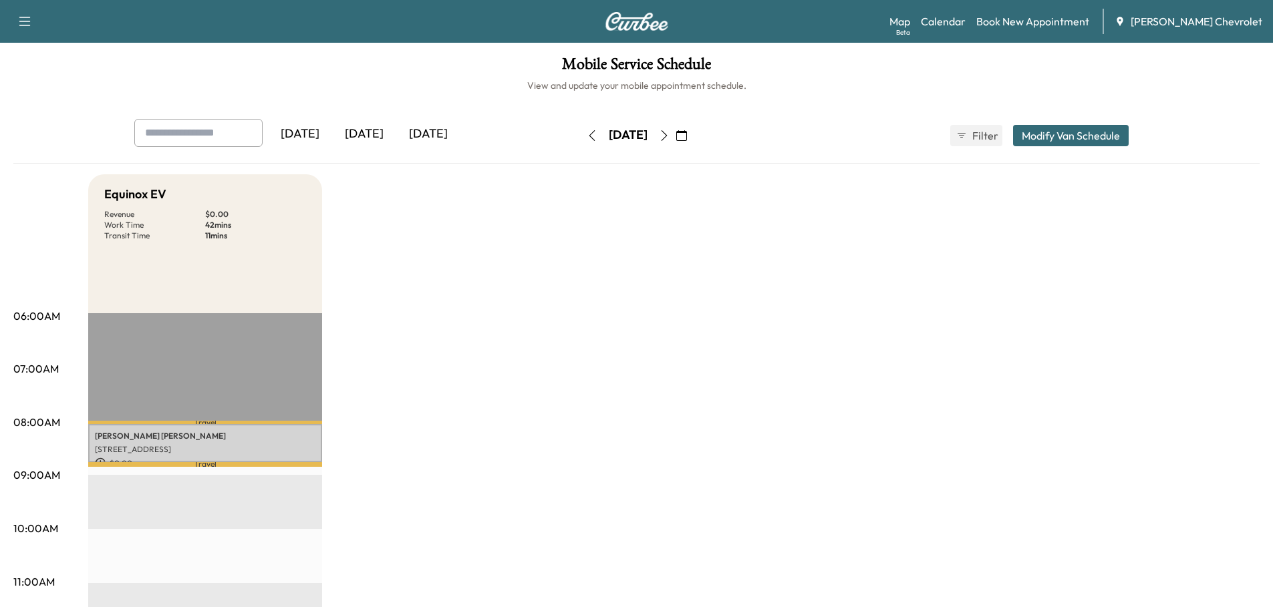
click at [693, 138] on button "button" at bounding box center [681, 135] width 23 height 21
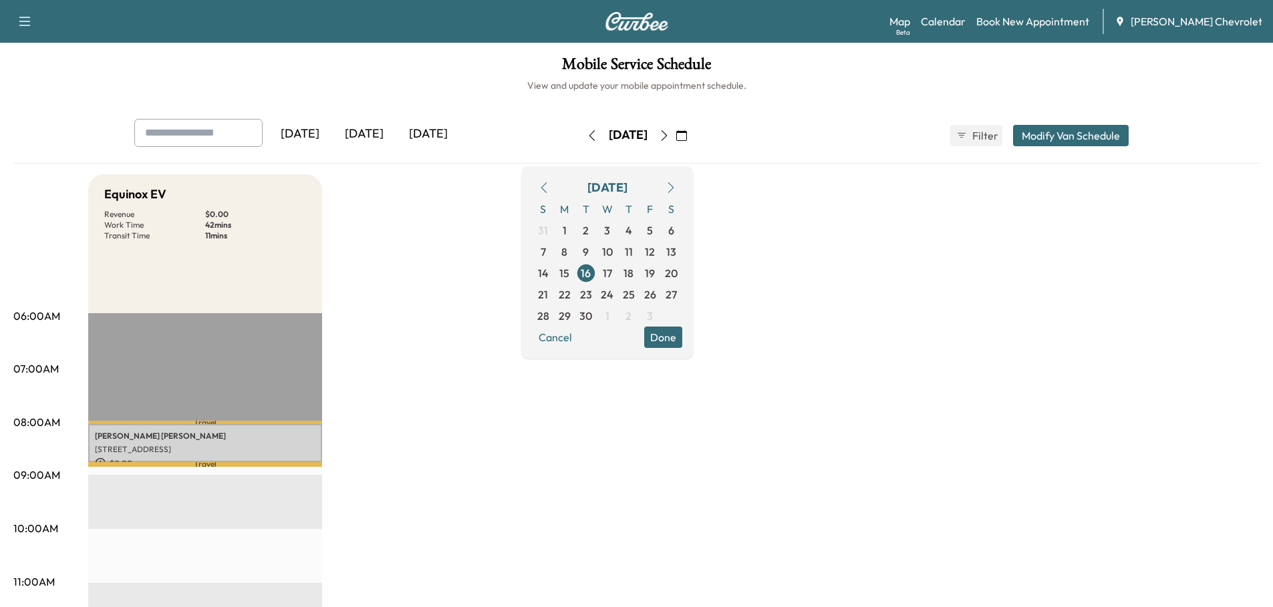
click at [571, 314] on span "29" at bounding box center [565, 316] width 12 height 16
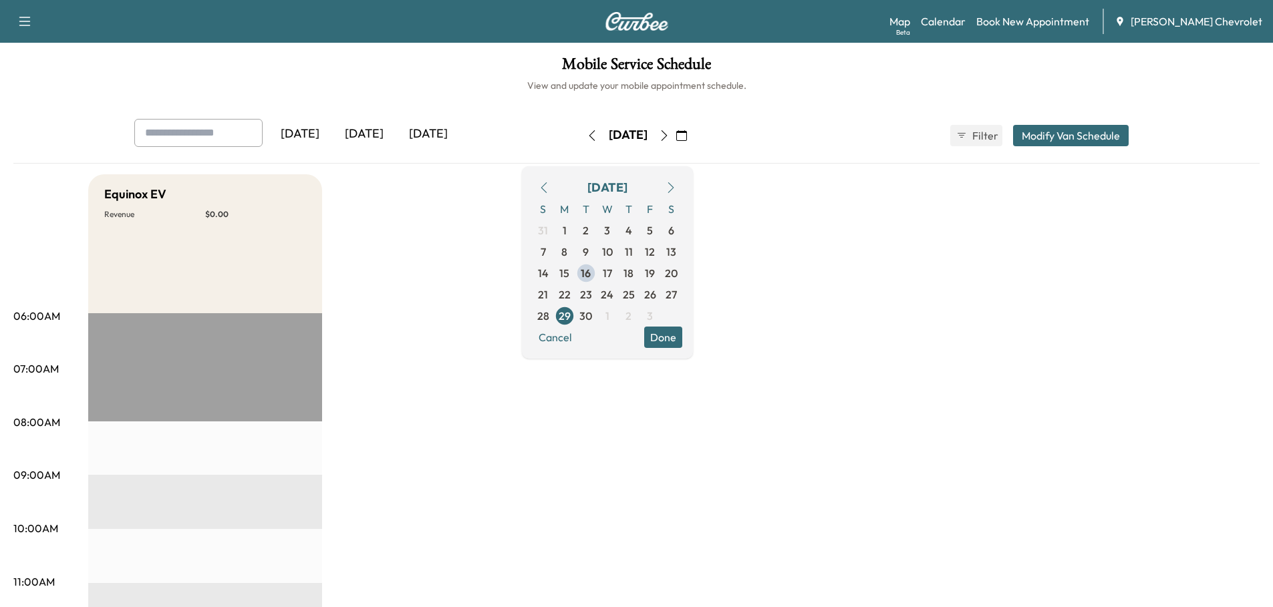
click at [635, 295] on span "25" at bounding box center [629, 295] width 12 height 16
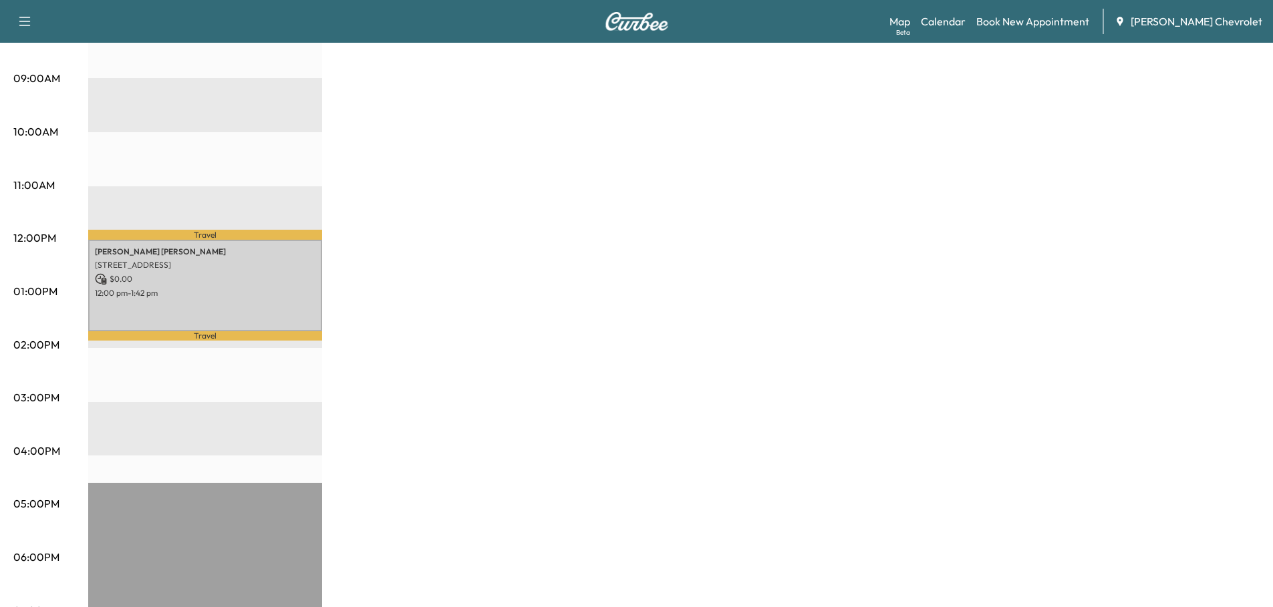
scroll to position [401, 0]
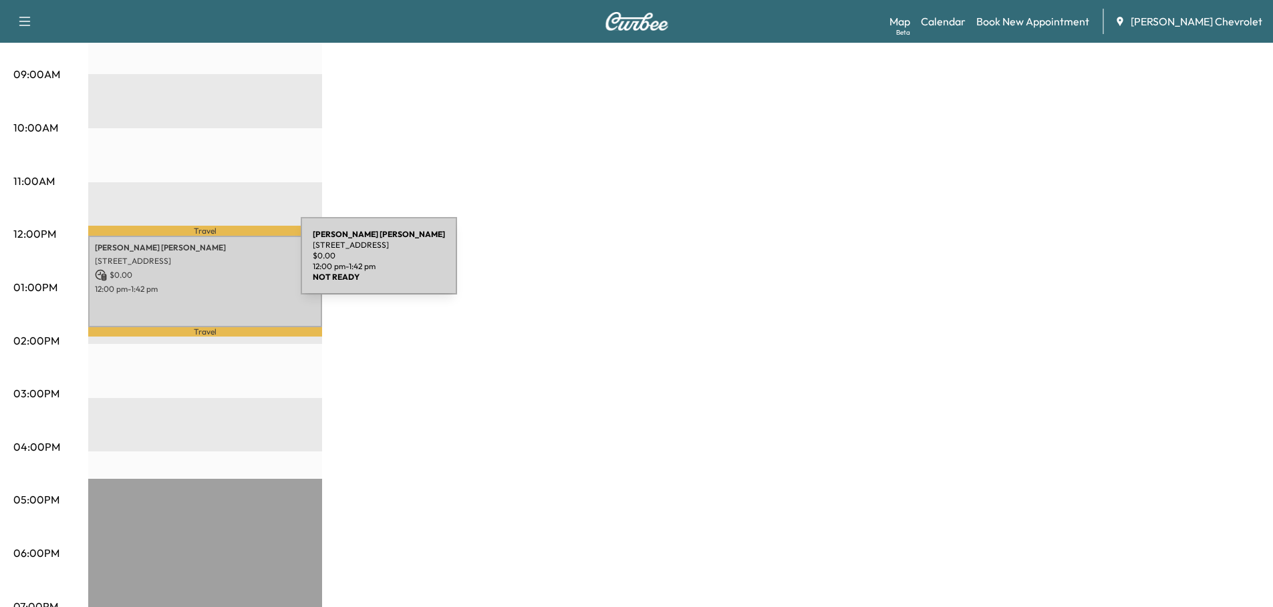
click at [200, 264] on div "MINERVA ELOIZA 5012 30th St Ct E, Bradenton, FL 34203, USA $ 0.00 12:00 pm - 1:…" at bounding box center [205, 282] width 234 height 92
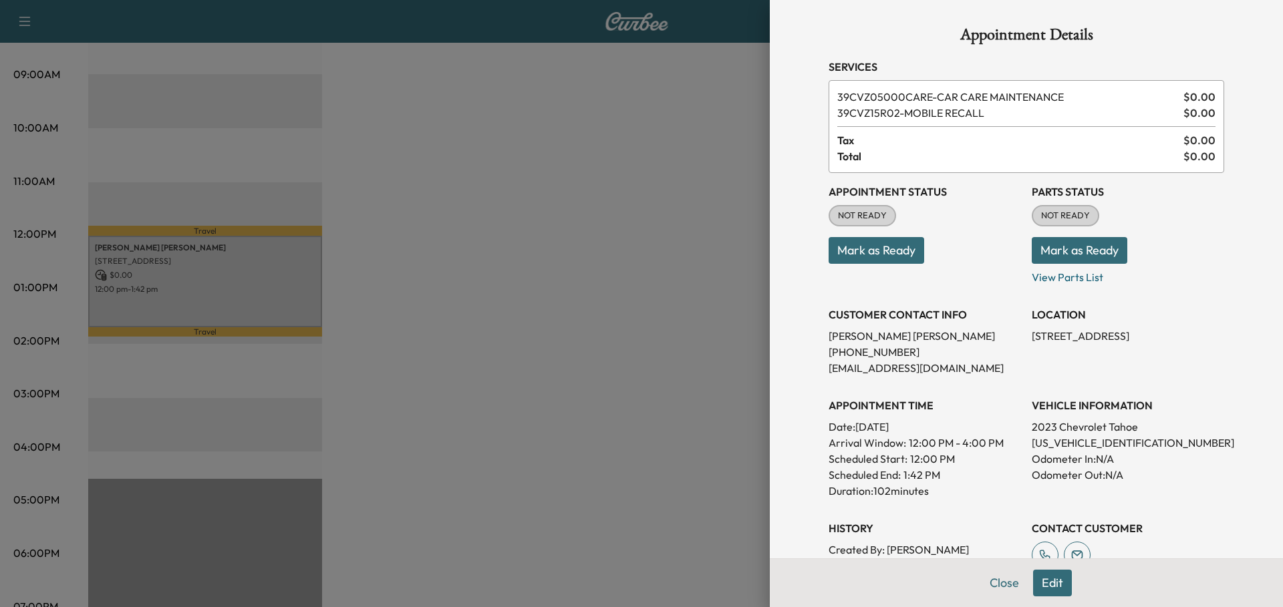
drag, startPoint x: 1020, startPoint y: 333, endPoint x: 1208, endPoint y: 337, distance: 187.8
click at [1208, 337] on div "Appointment Status NOT READY Mark as Ready Parts Status NOT READY Mark as Ready…" at bounding box center [1027, 373] width 396 height 401
copy p "5012 30th St Ct E, Bradenton, FL 34203"
click at [994, 581] on button "Close" at bounding box center [1004, 583] width 47 height 27
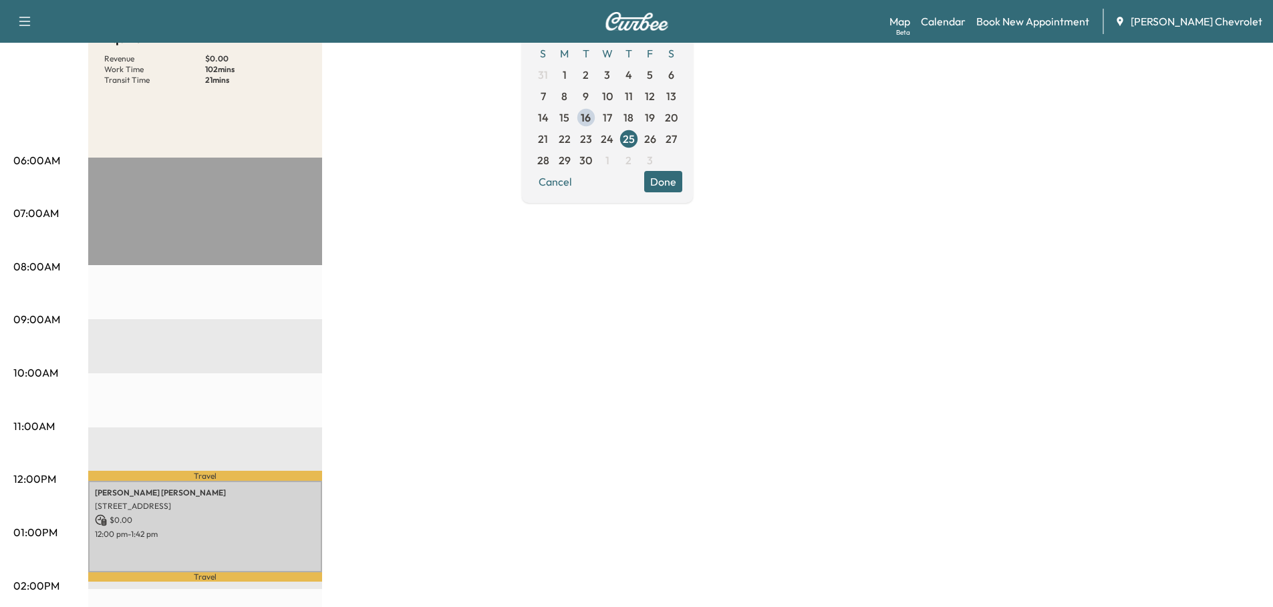
scroll to position [0, 0]
